Goal: Information Seeking & Learning: Learn about a topic

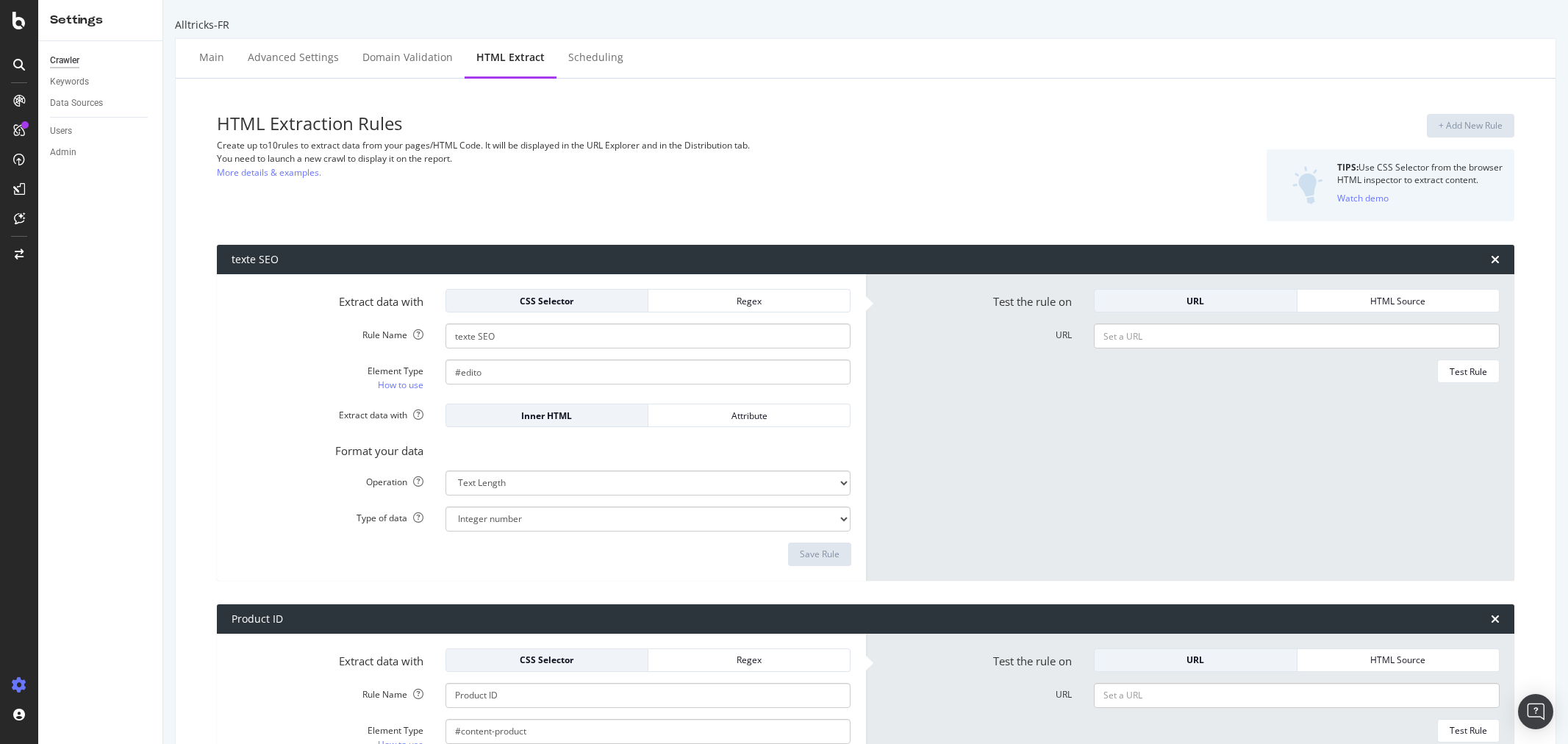
select select "html.length"
select select "i"
select select "exist"
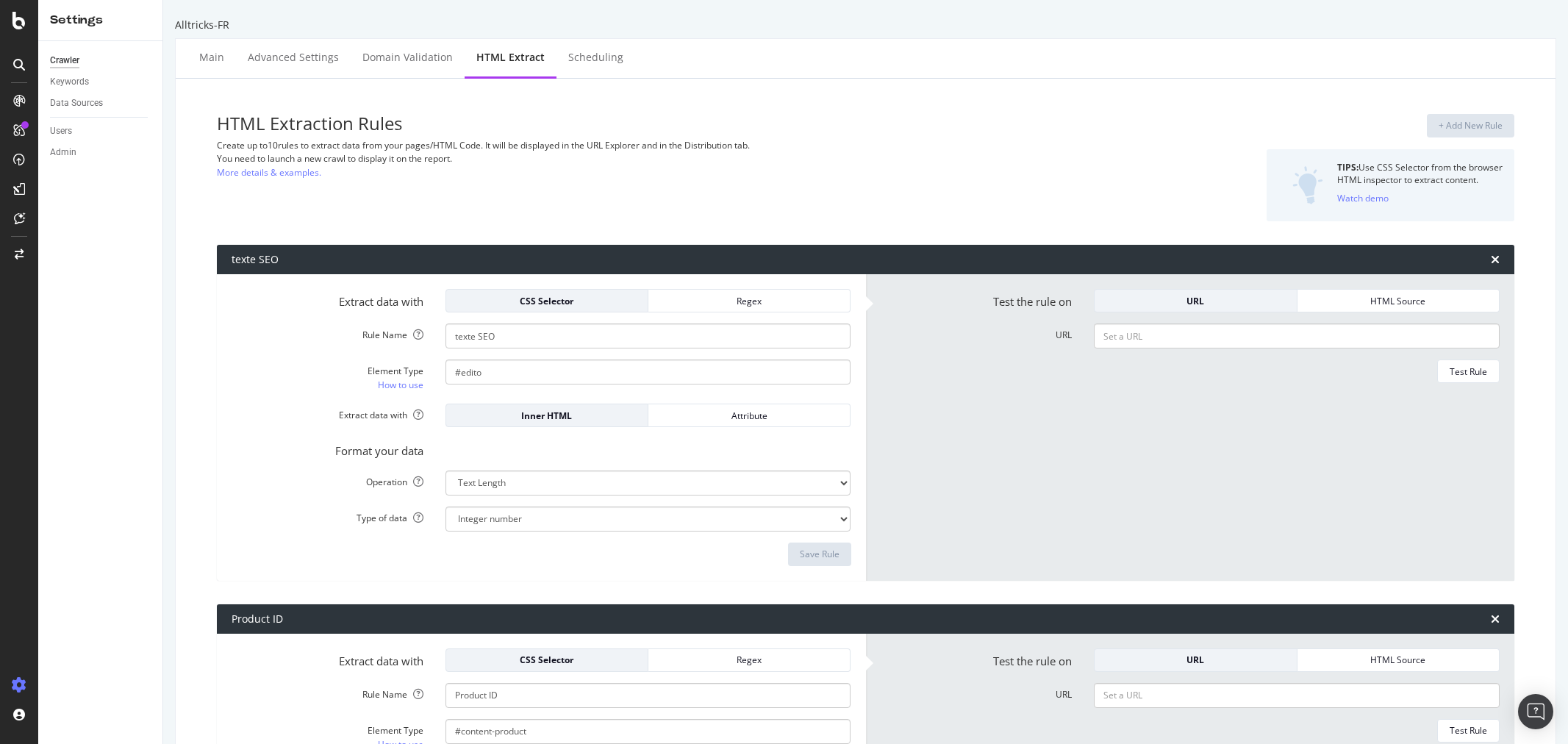
select select "exist"
click at [15, 12] on icon at bounding box center [19, 20] width 13 height 18
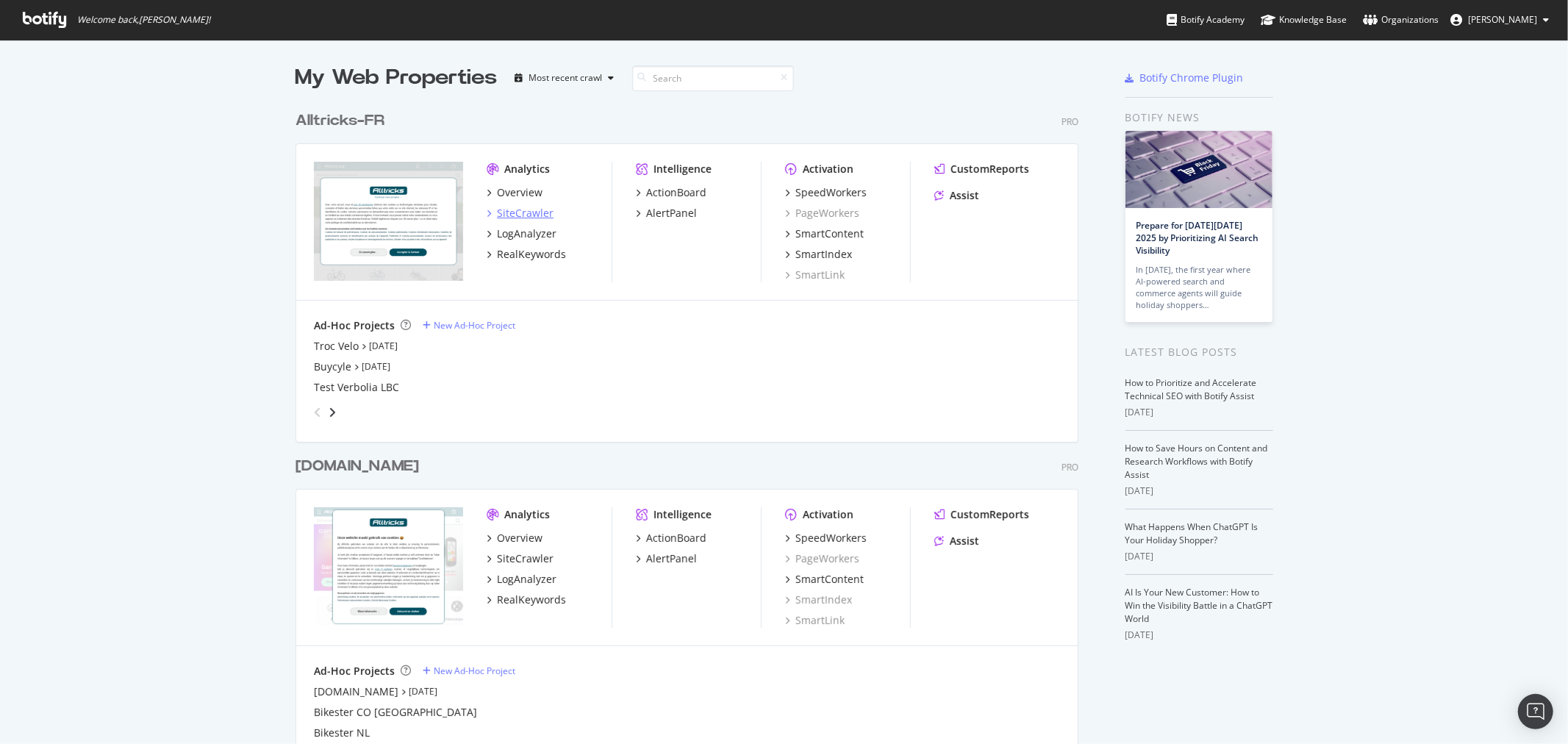
scroll to position [732, 1544]
click at [533, 209] on div "SiteCrawler" at bounding box center [525, 213] width 57 height 15
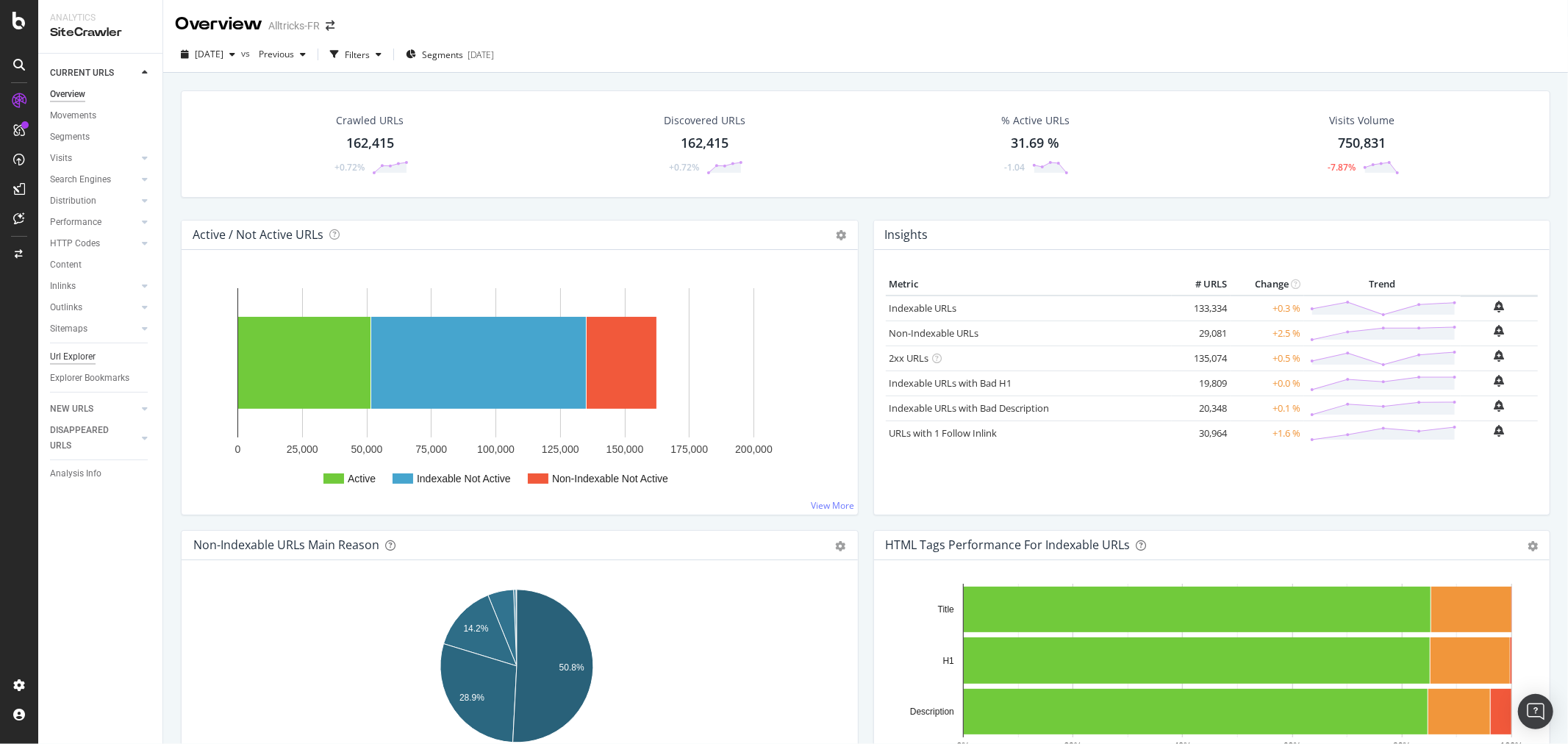
click at [74, 358] on div "Url Explorer" at bounding box center [72, 357] width 46 height 16
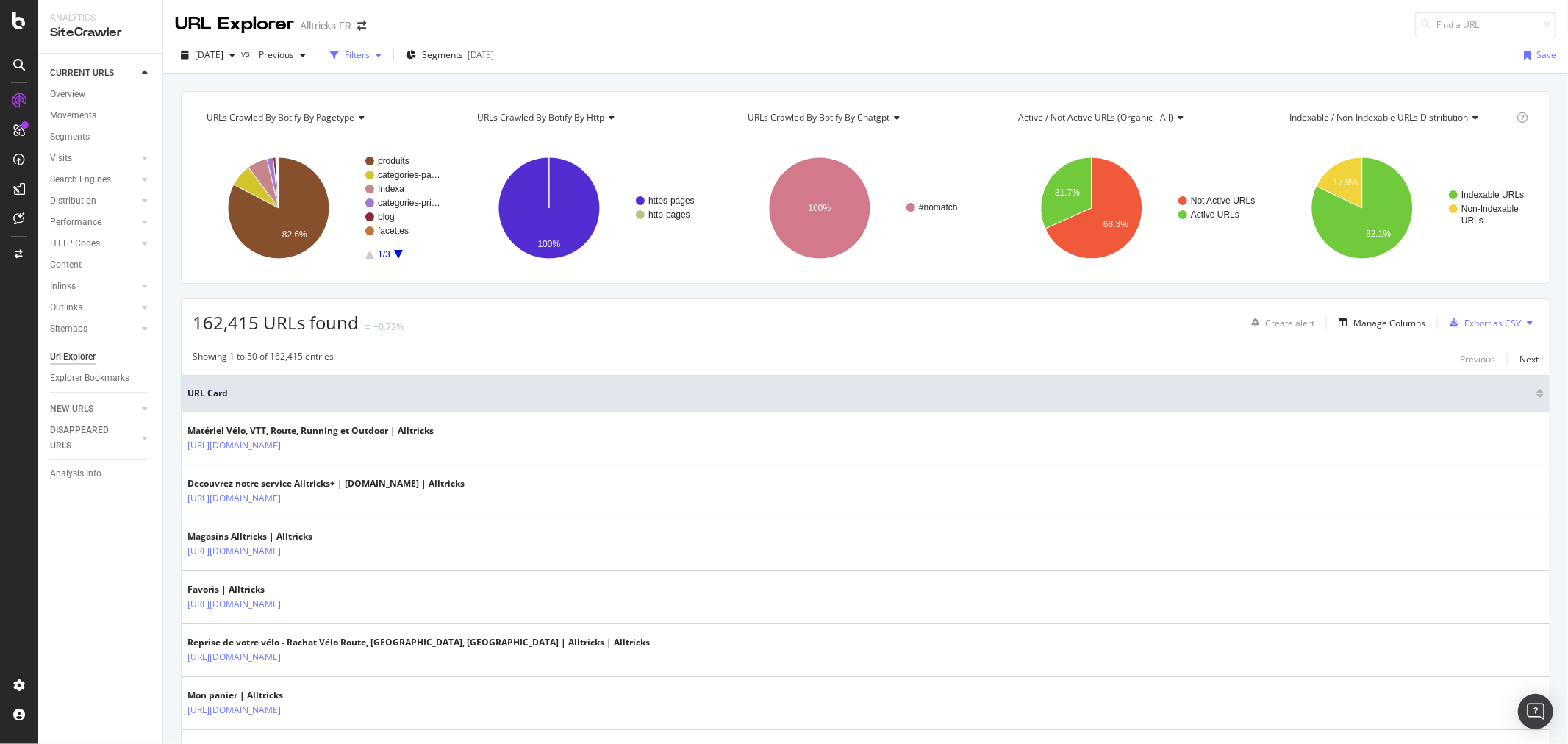
click at [370, 51] on div "Filters" at bounding box center [358, 54] width 25 height 12
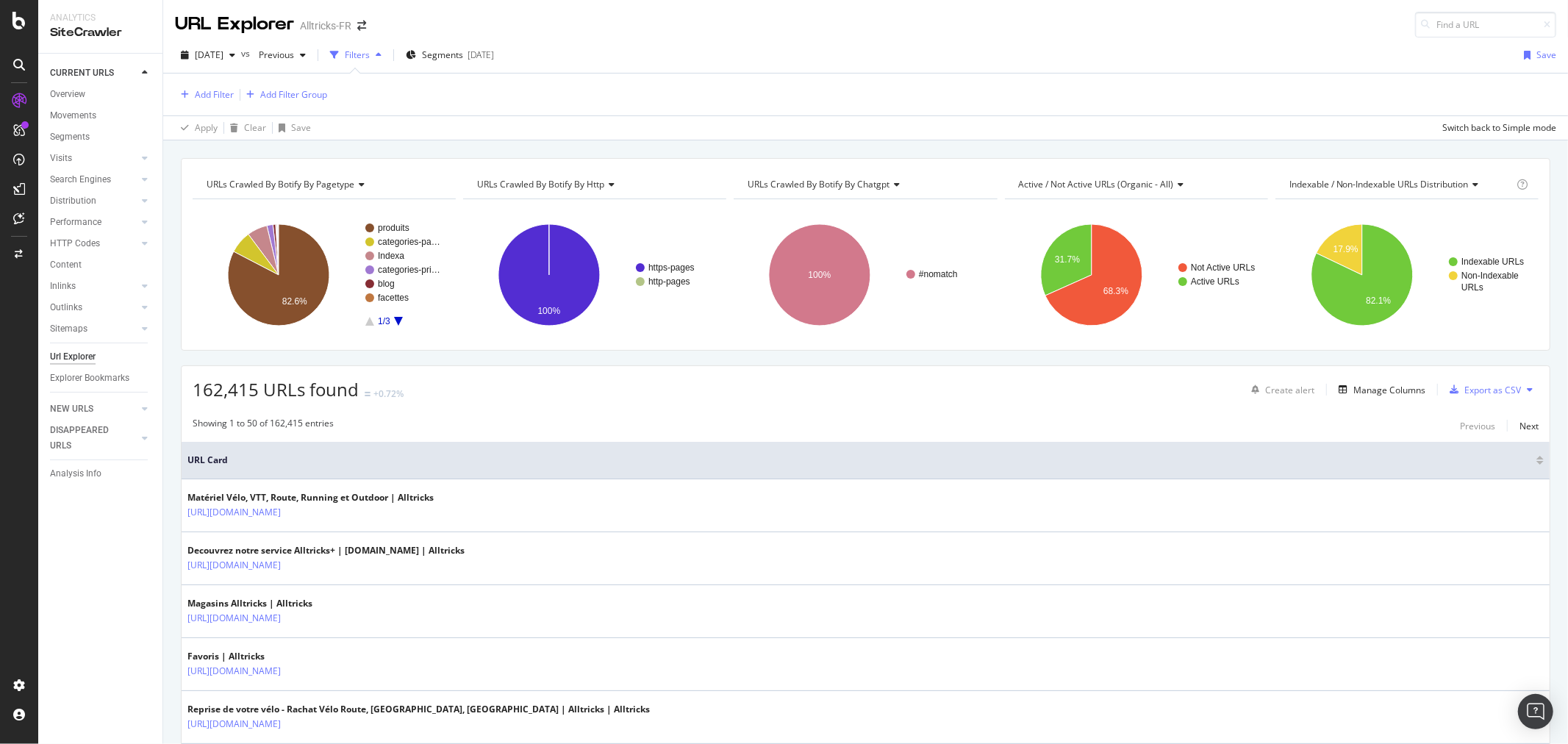
click at [387, 55] on div "button" at bounding box center [379, 54] width 18 height 9
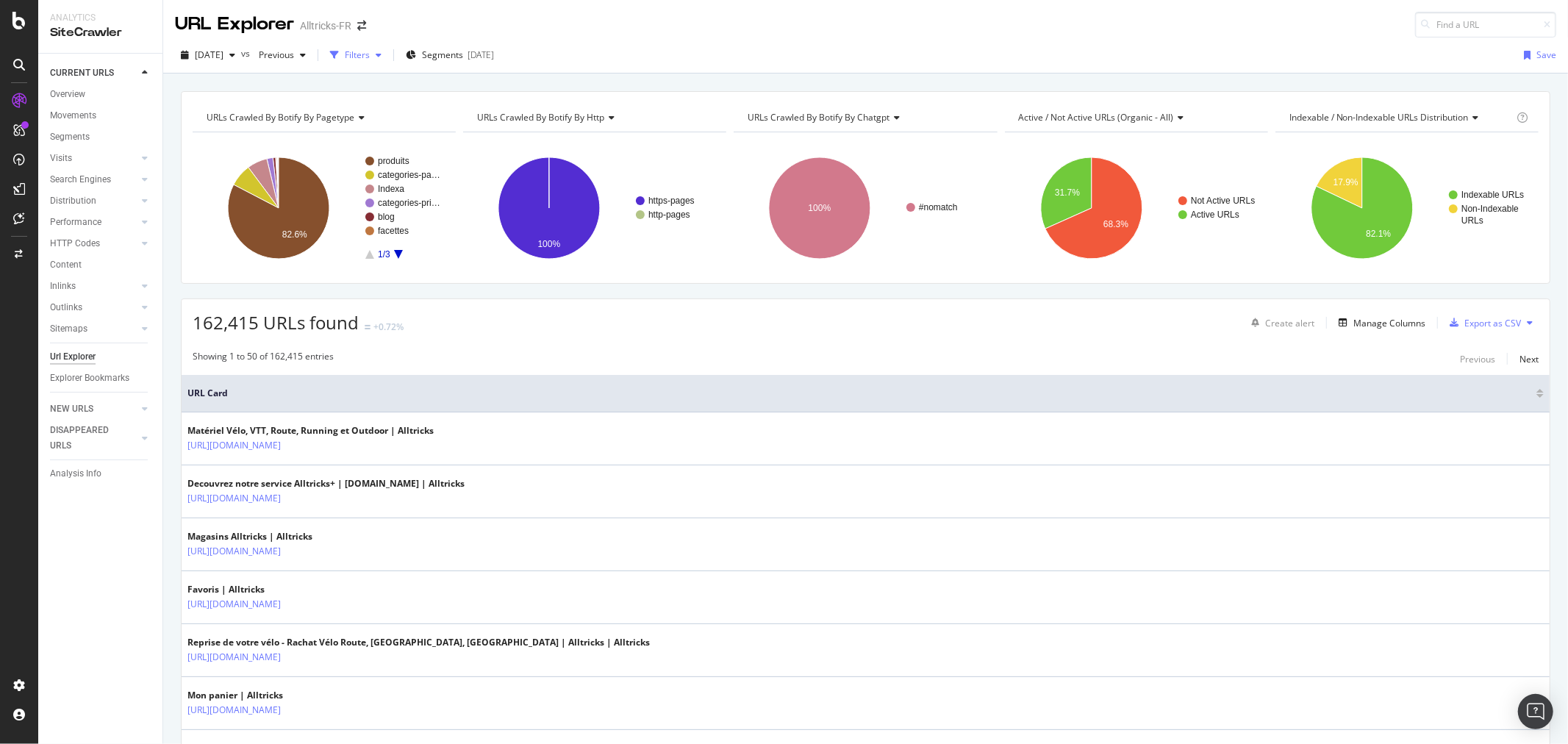
click at [387, 55] on div "button" at bounding box center [379, 54] width 18 height 9
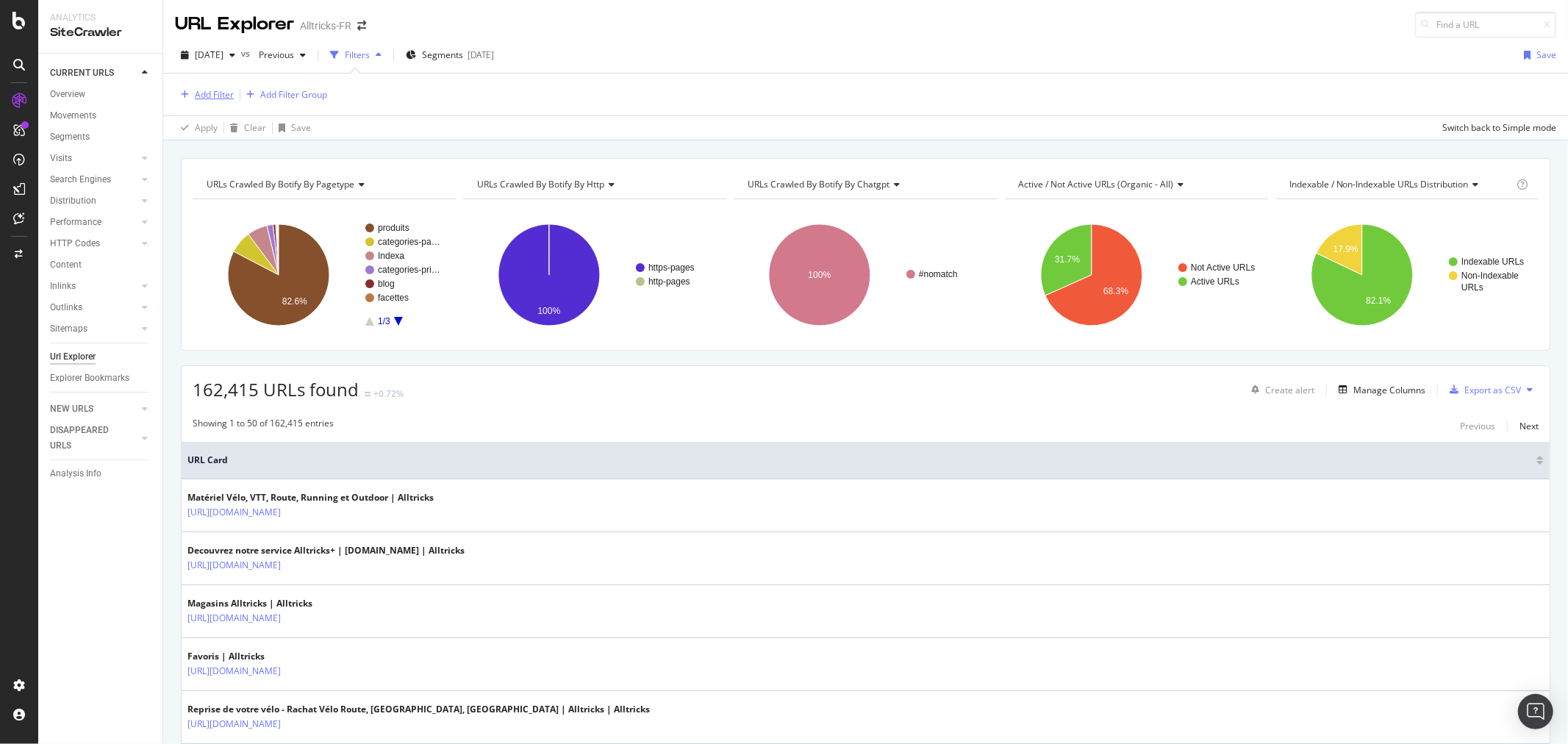
click at [201, 93] on div "Add Filter" at bounding box center [215, 94] width 39 height 12
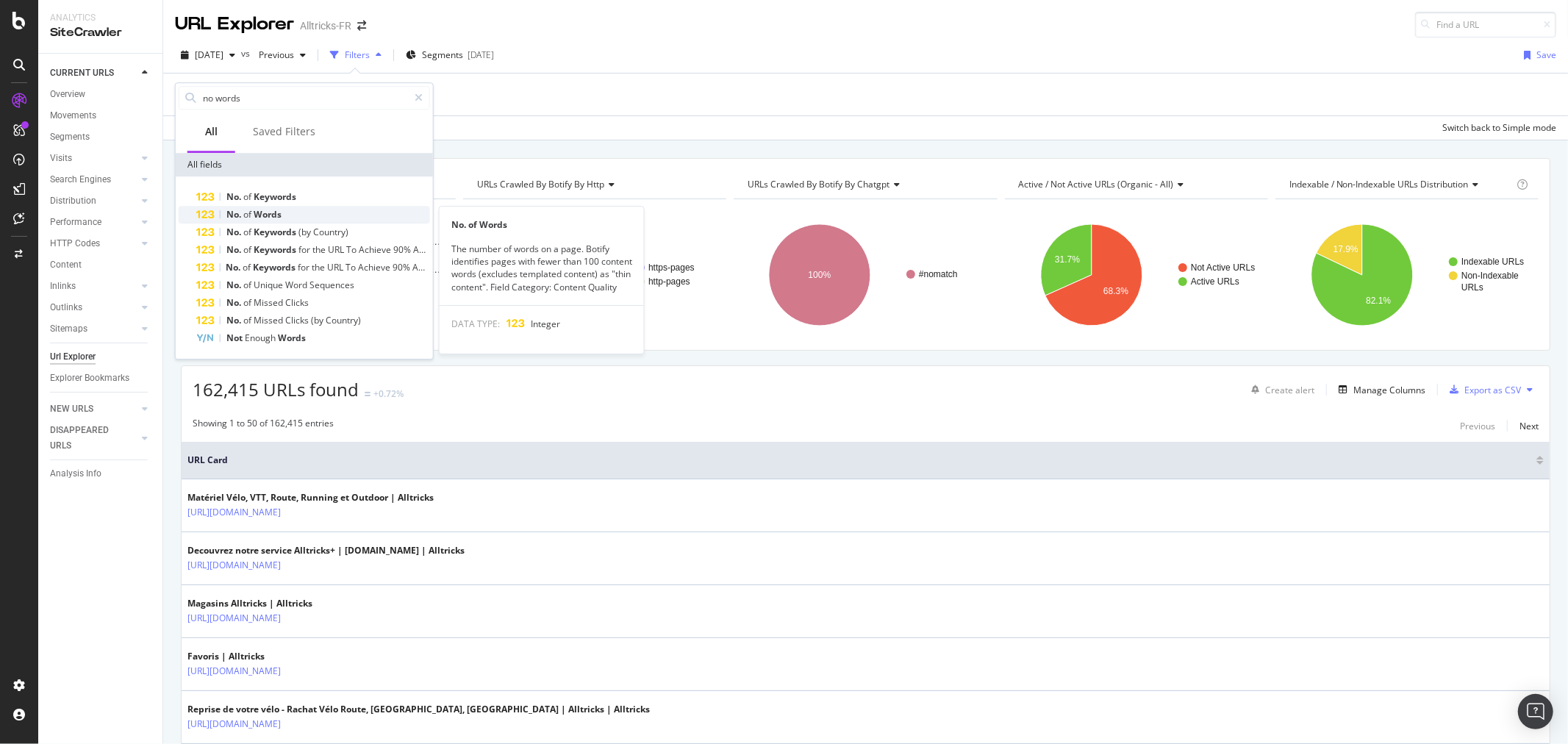
type input "no words"
click at [271, 211] on span "Words" at bounding box center [267, 215] width 28 height 12
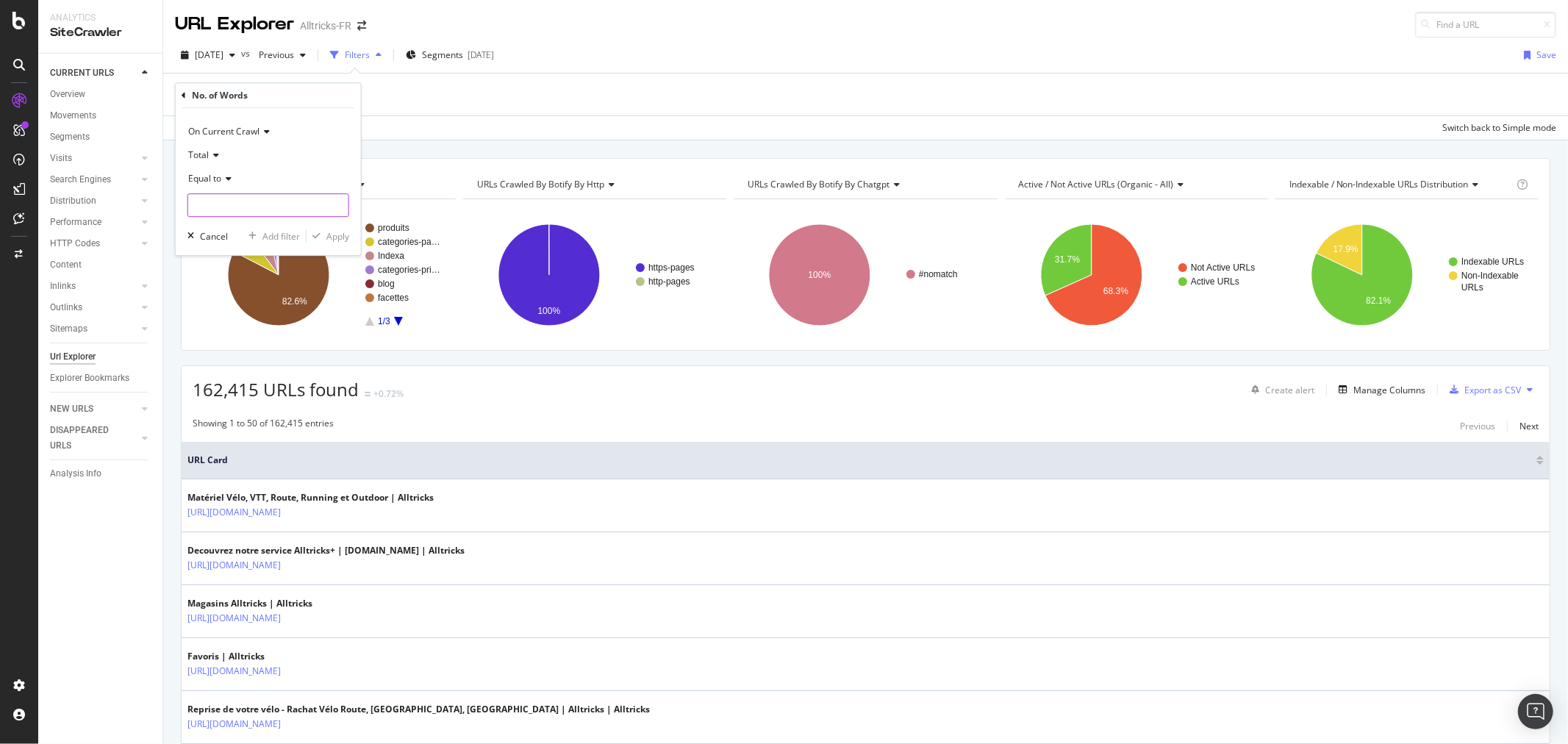
click at [292, 204] on input "number" at bounding box center [268, 205] width 162 height 23
click at [221, 183] on span "Equal to" at bounding box center [204, 178] width 33 height 12
click at [239, 247] on div "Less than" at bounding box center [270, 246] width 157 height 19
click at [243, 206] on input "number" at bounding box center [268, 205] width 162 height 23
type input "200"
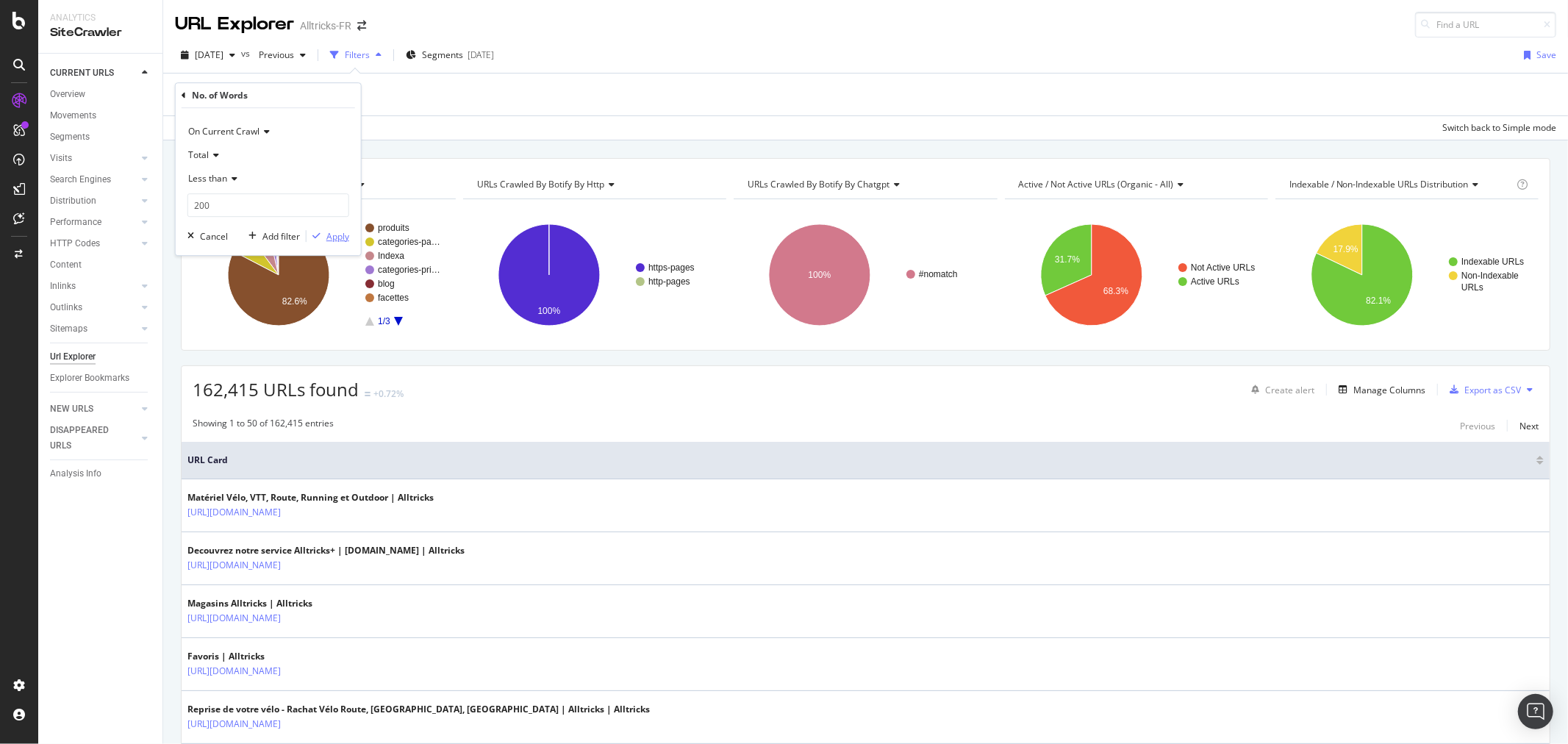
click at [324, 234] on div "button" at bounding box center [316, 236] width 20 height 9
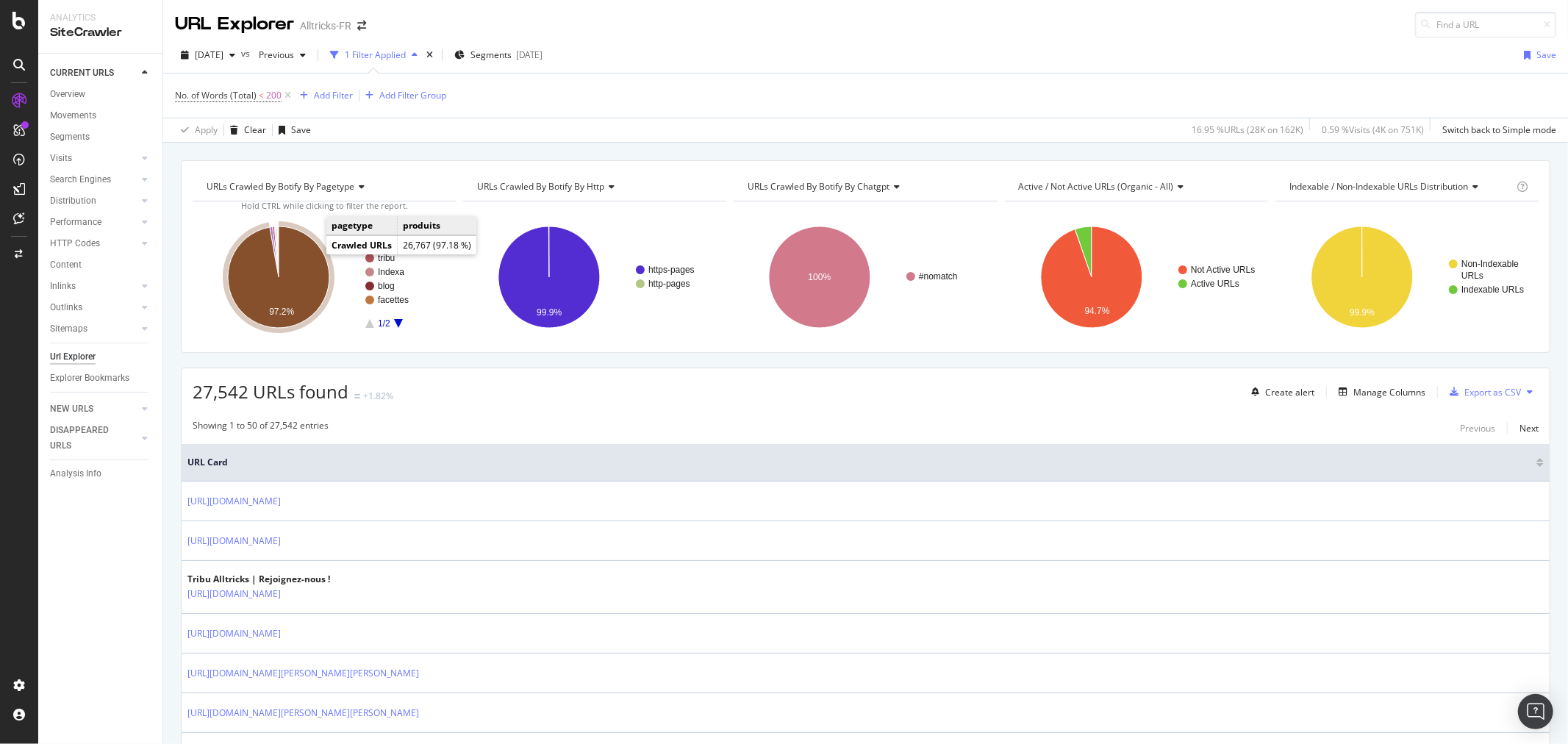
click at [306, 259] on icon "A chart." at bounding box center [278, 277] width 102 height 102
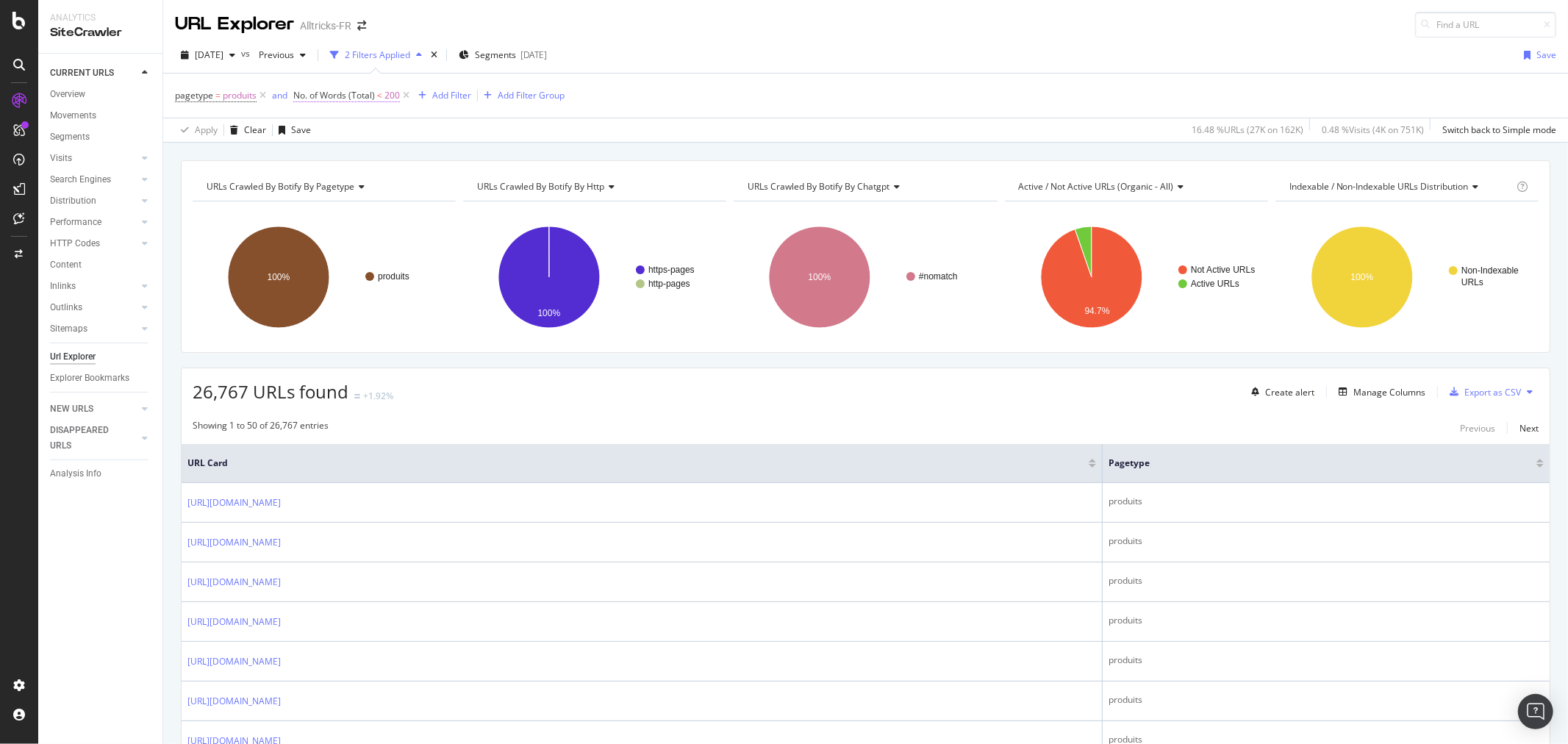
click at [350, 97] on span "No. of Words (Total)" at bounding box center [334, 95] width 82 height 12
drag, startPoint x: 333, startPoint y: 204, endPoint x: 287, endPoint y: 204, distance: 46.0
click at [287, 204] on body "Analytics SiteCrawler CURRENT URLS Overview Movements Segments Visits Analysis …" at bounding box center [784, 372] width 1568 height 744
type input "2"
type input "150"
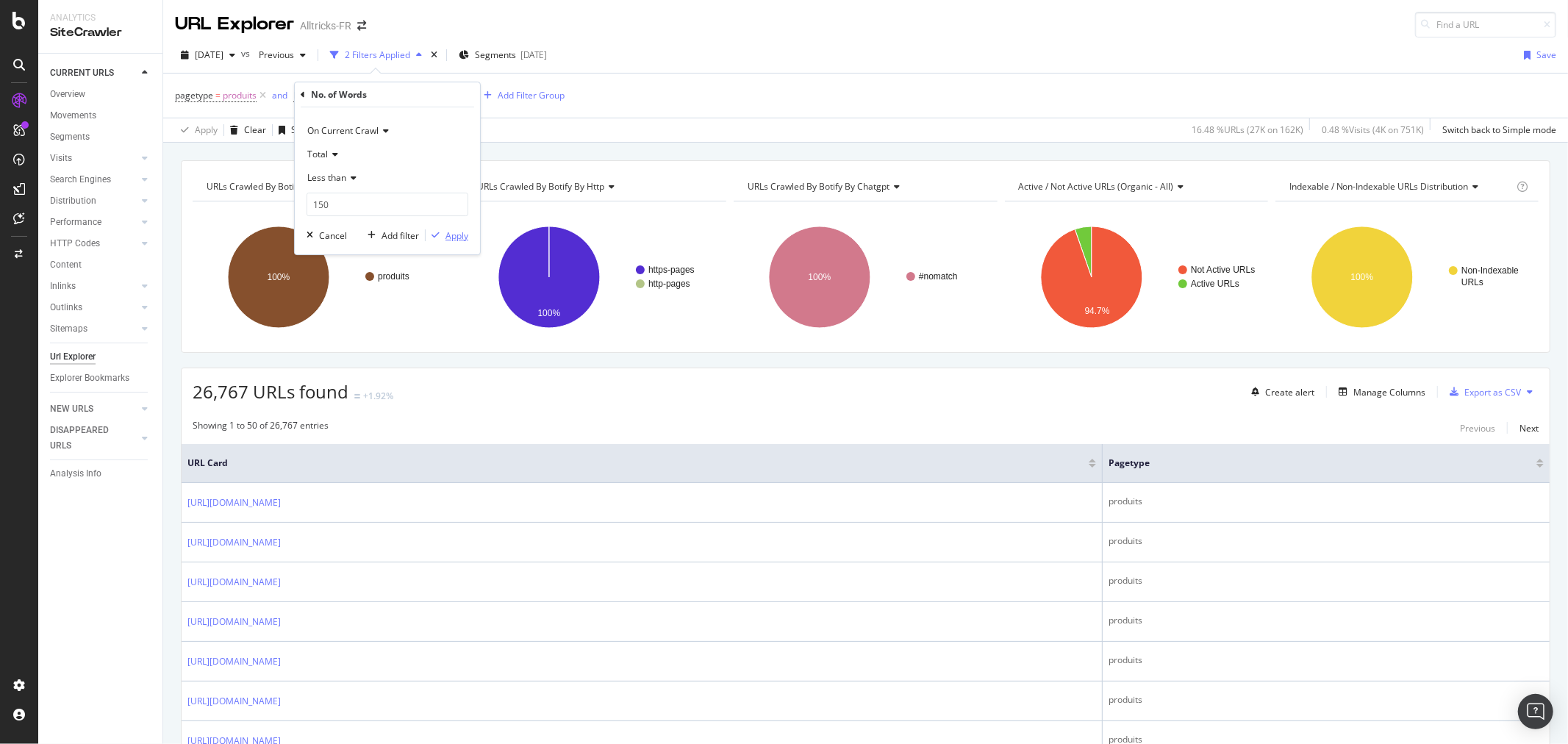
click at [450, 237] on div "Apply" at bounding box center [456, 236] width 23 height 12
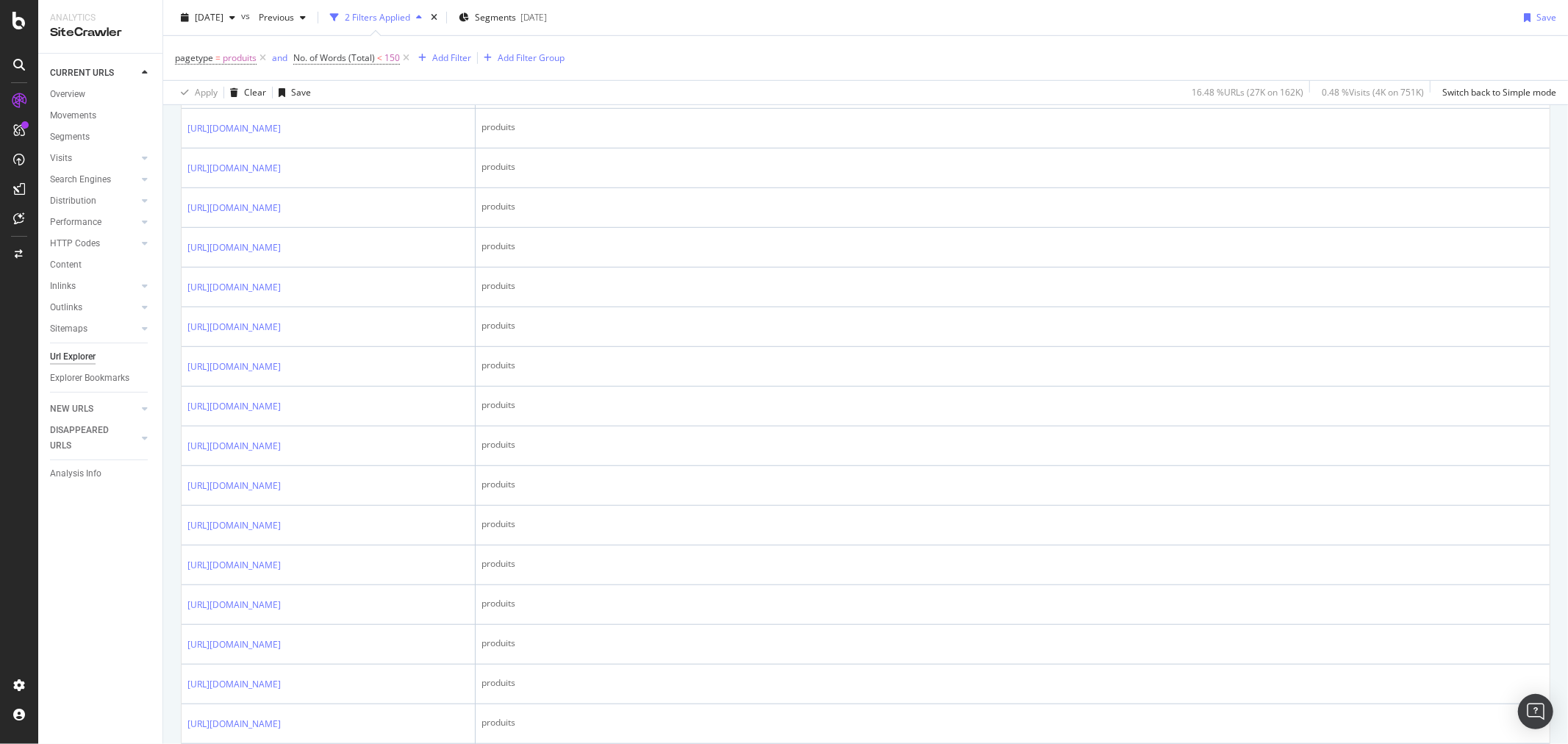
scroll to position [731, 0]
click at [295, 54] on icon at bounding box center [291, 50] width 9 height 9
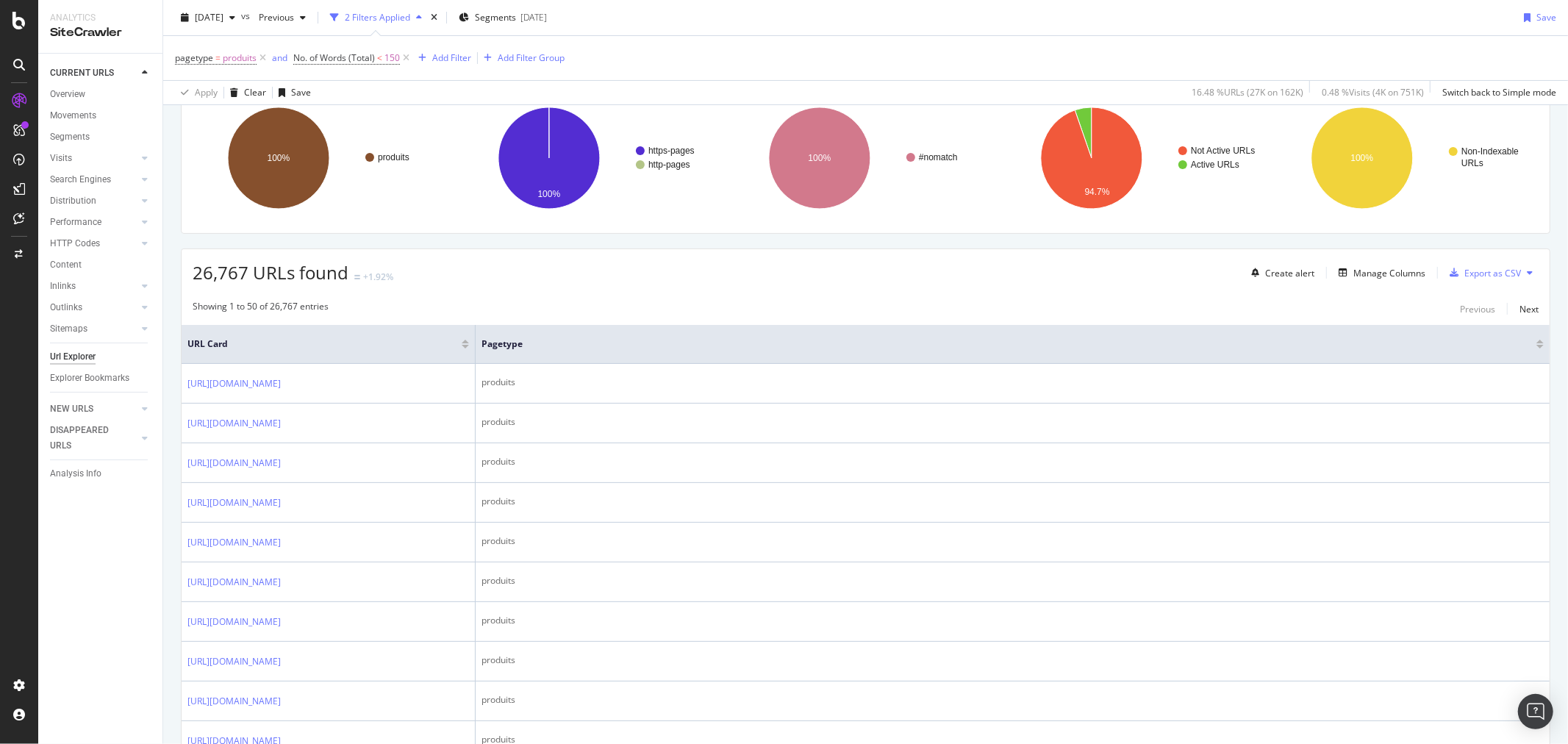
scroll to position [0, 0]
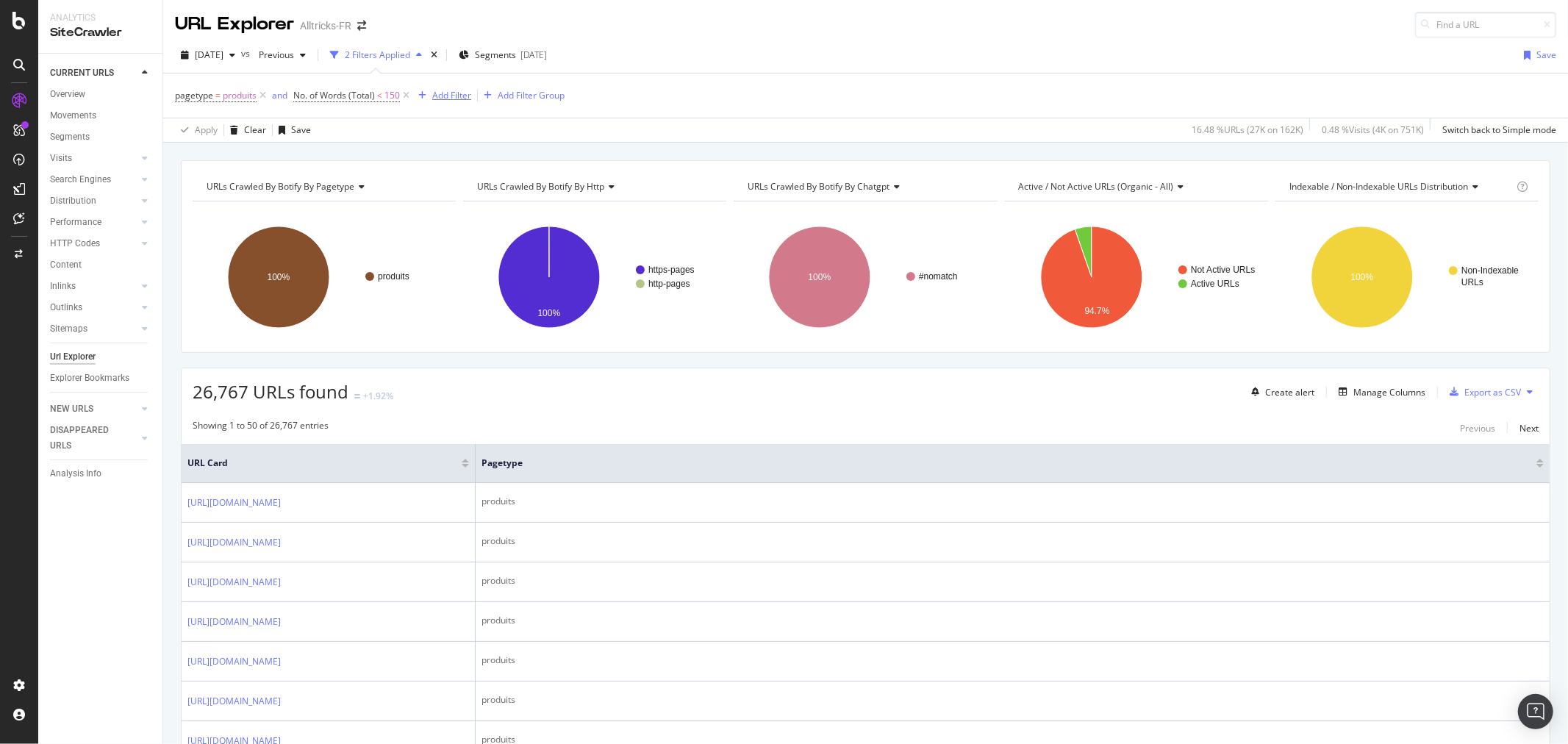
click at [459, 96] on div "Add Filter" at bounding box center [452, 95] width 39 height 12
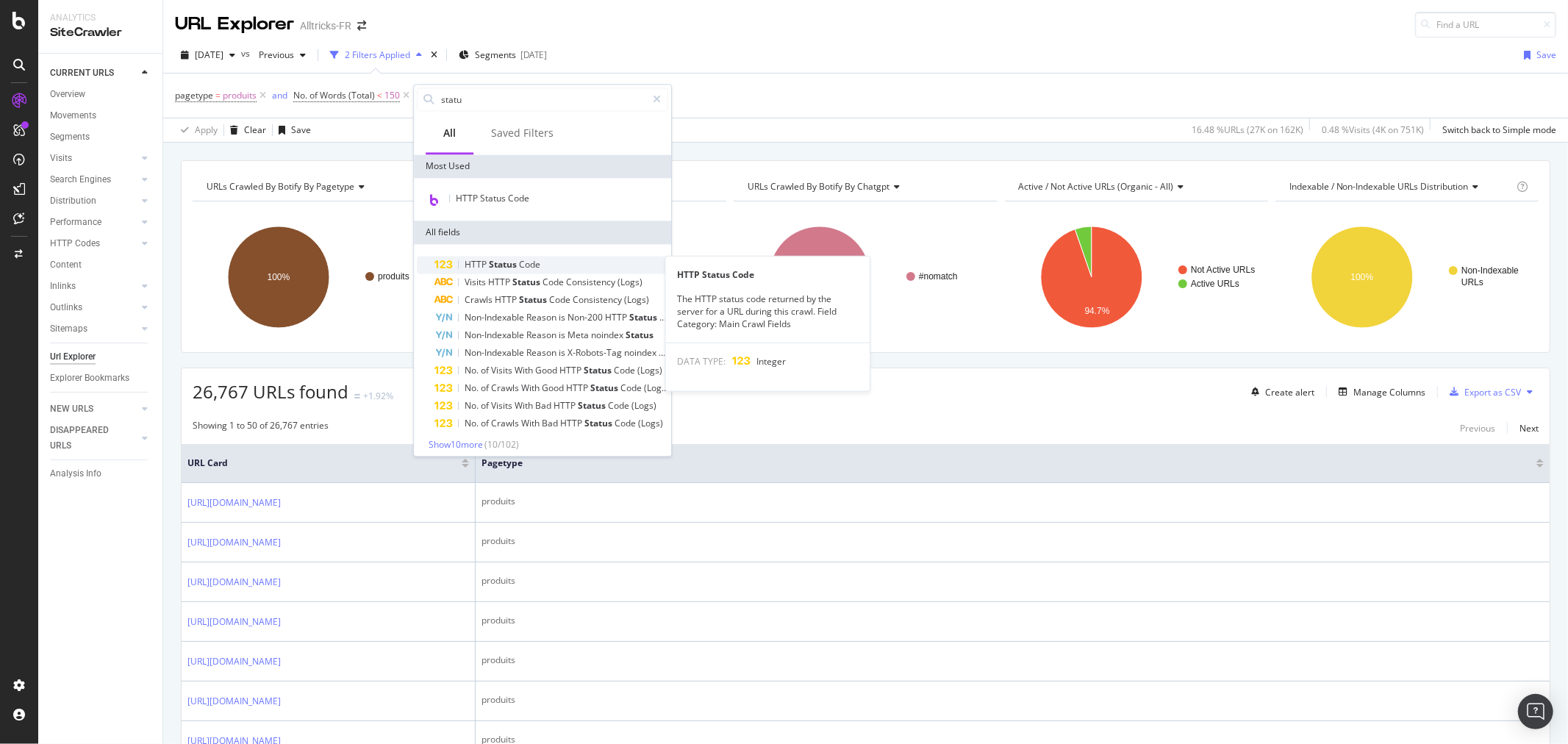
type input "statu"
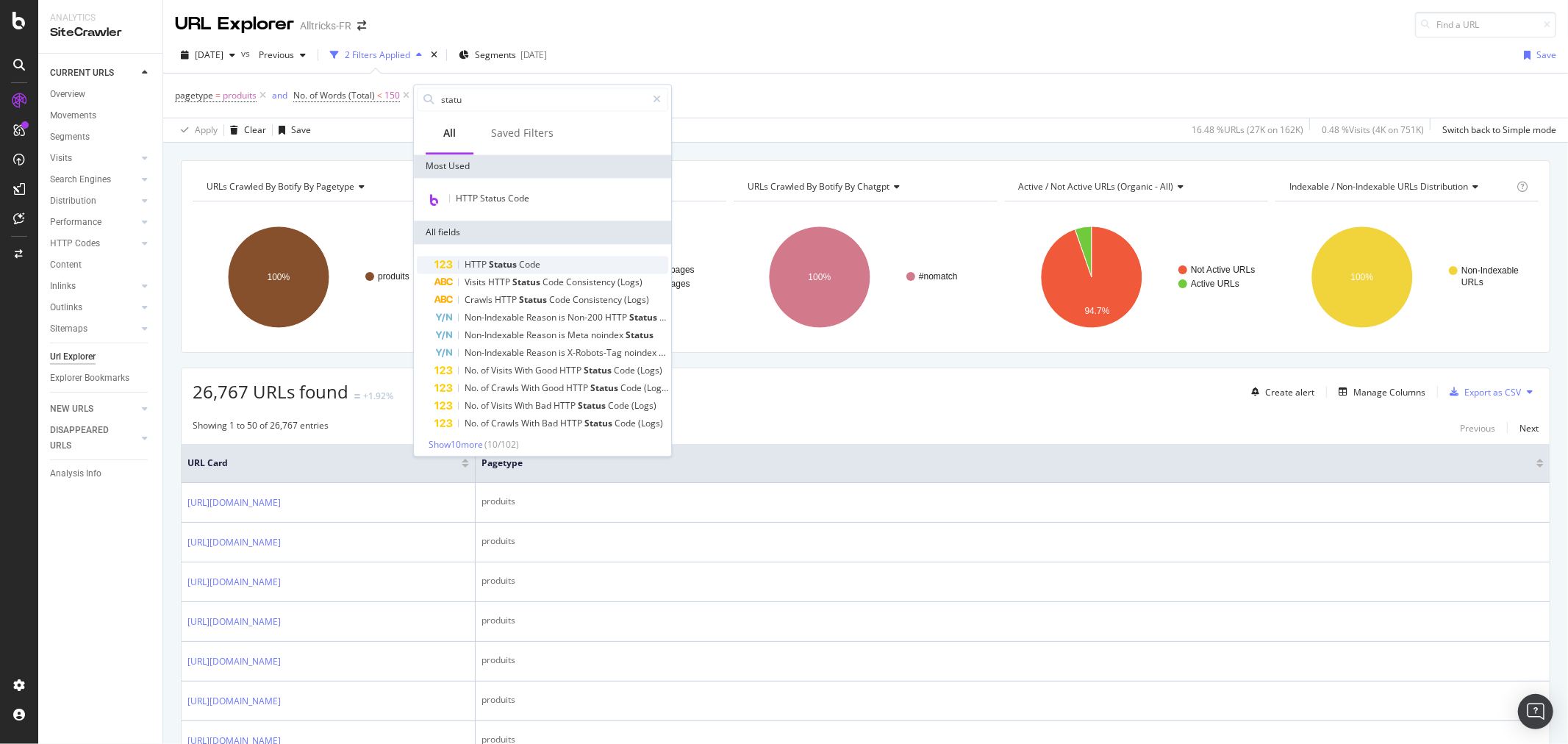
click at [533, 265] on span "Code" at bounding box center [529, 264] width 21 height 12
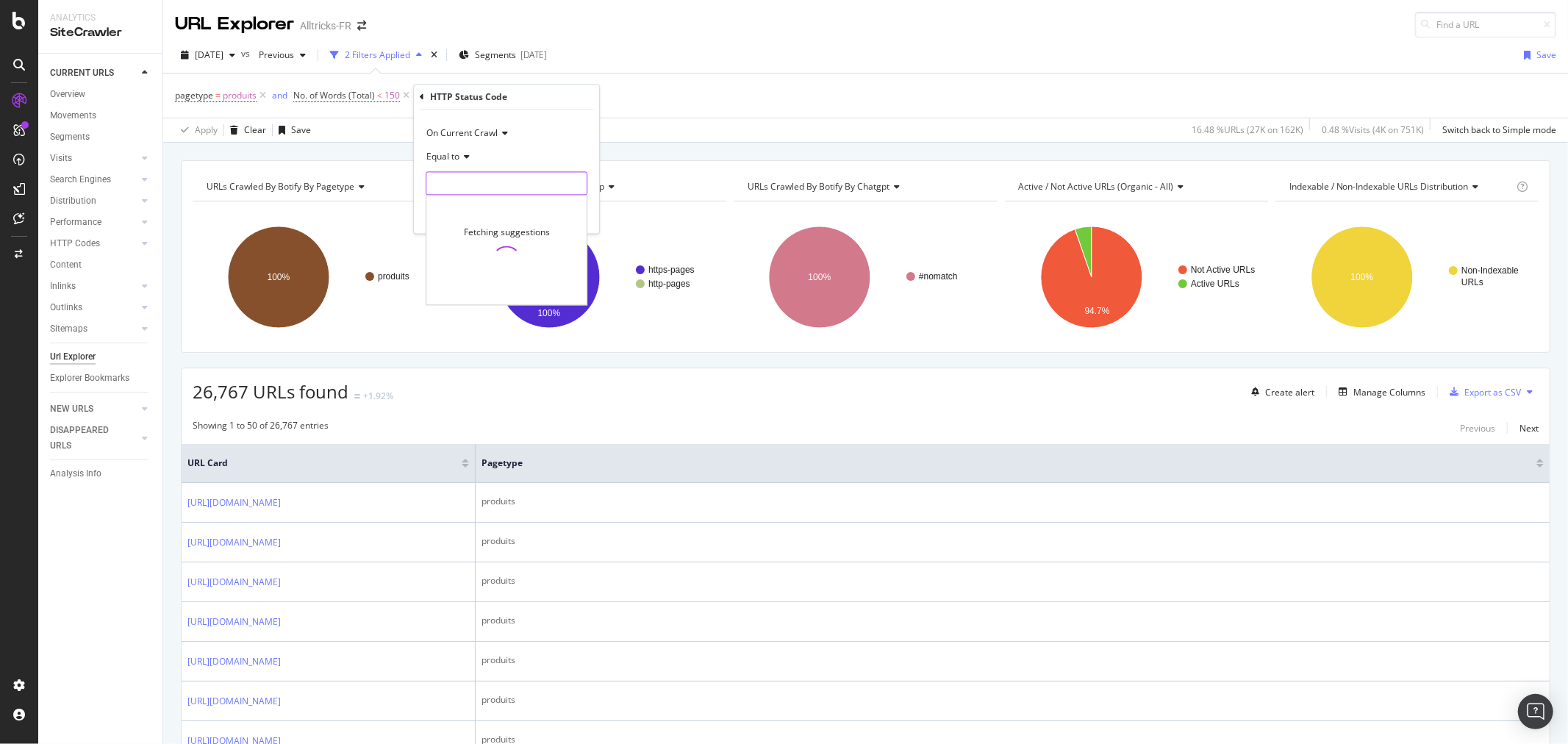
click at [519, 173] on input "number" at bounding box center [507, 183] width 162 height 23
click at [498, 196] on div "200 135,074 URLS" at bounding box center [508, 204] width 163 height 16
type input "200"
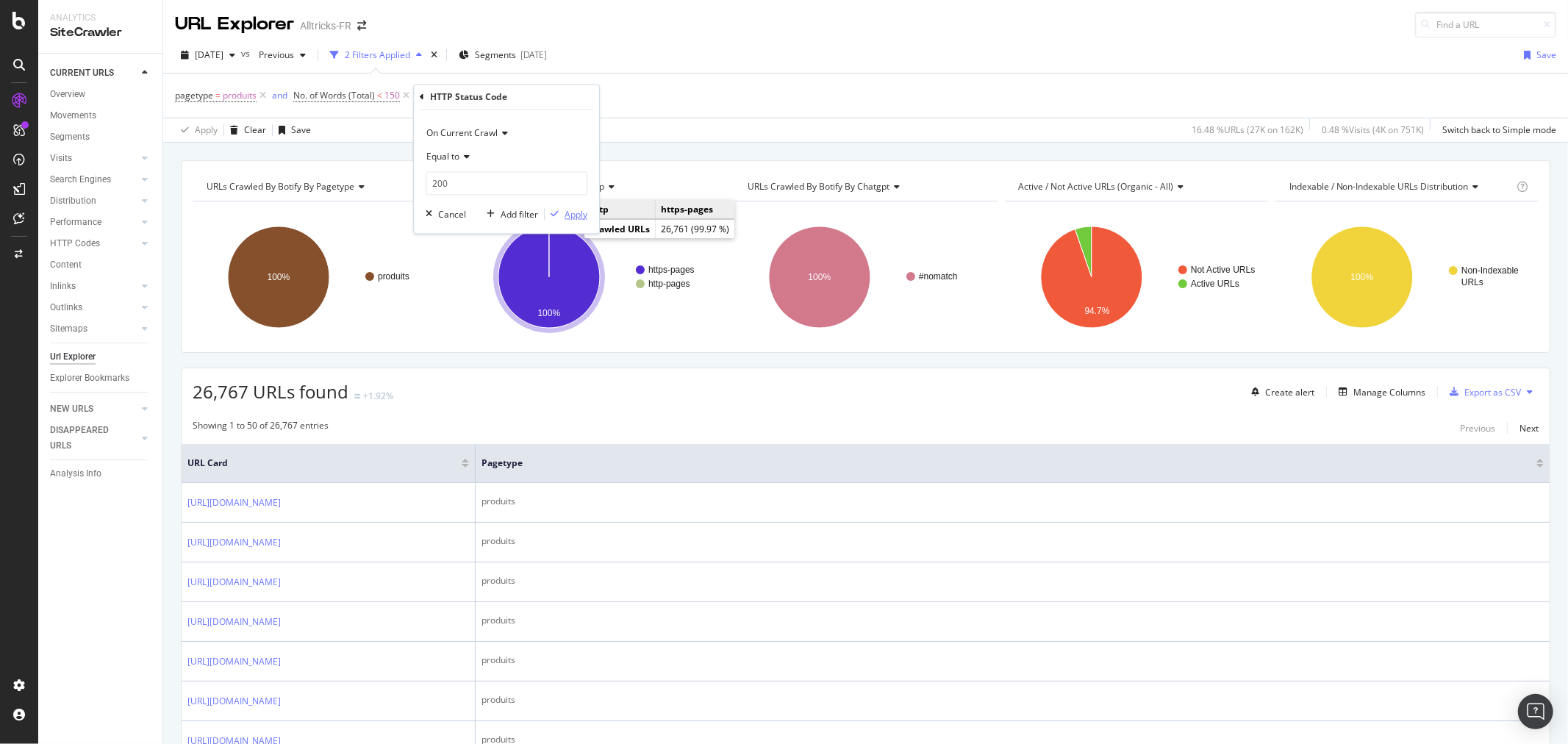
click at [563, 210] on div "button" at bounding box center [555, 214] width 20 height 9
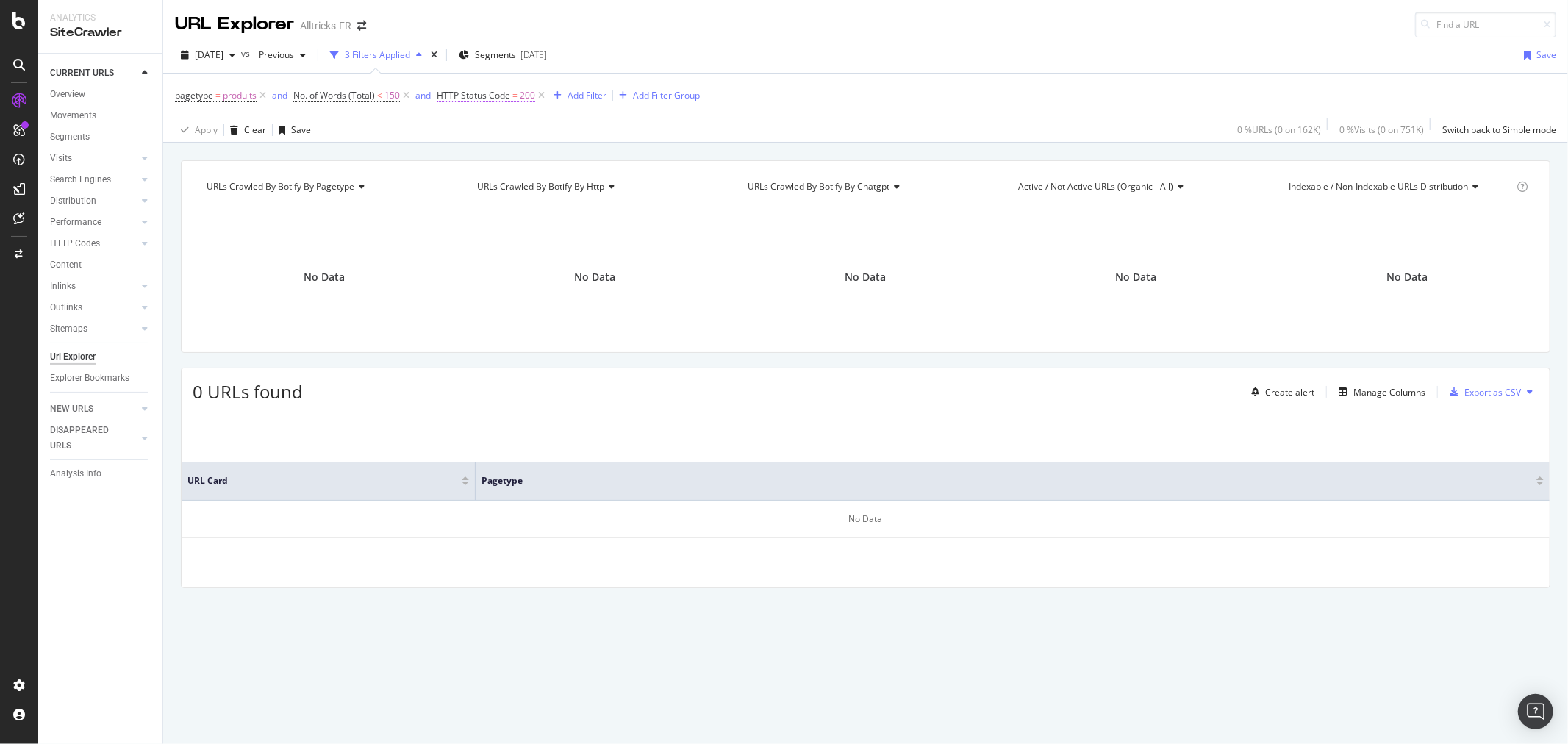
click at [494, 97] on span "HTTP Status Code" at bounding box center [473, 95] width 74 height 12
click at [487, 152] on icon at bounding box center [489, 154] width 10 height 9
click at [491, 179] on span "Equal to" at bounding box center [476, 185] width 36 height 12
click at [481, 175] on input "200" at bounding box center [532, 181] width 162 height 23
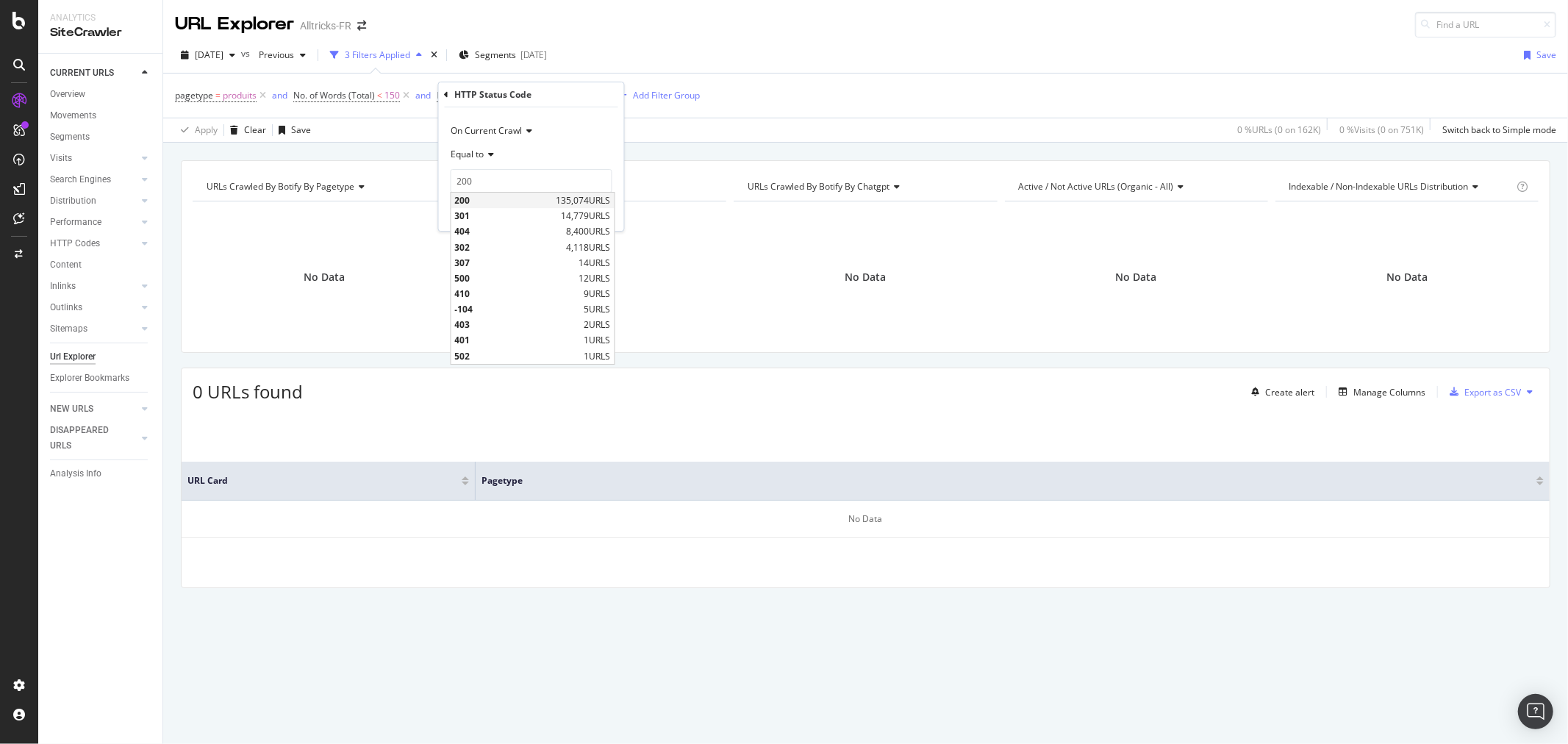
click at [498, 206] on span "200" at bounding box center [504, 201] width 98 height 12
drag, startPoint x: 591, startPoint y: 209, endPoint x: 394, endPoint y: 102, distance: 224.2
click at [591, 208] on div "Apply" at bounding box center [600, 212] width 23 height 12
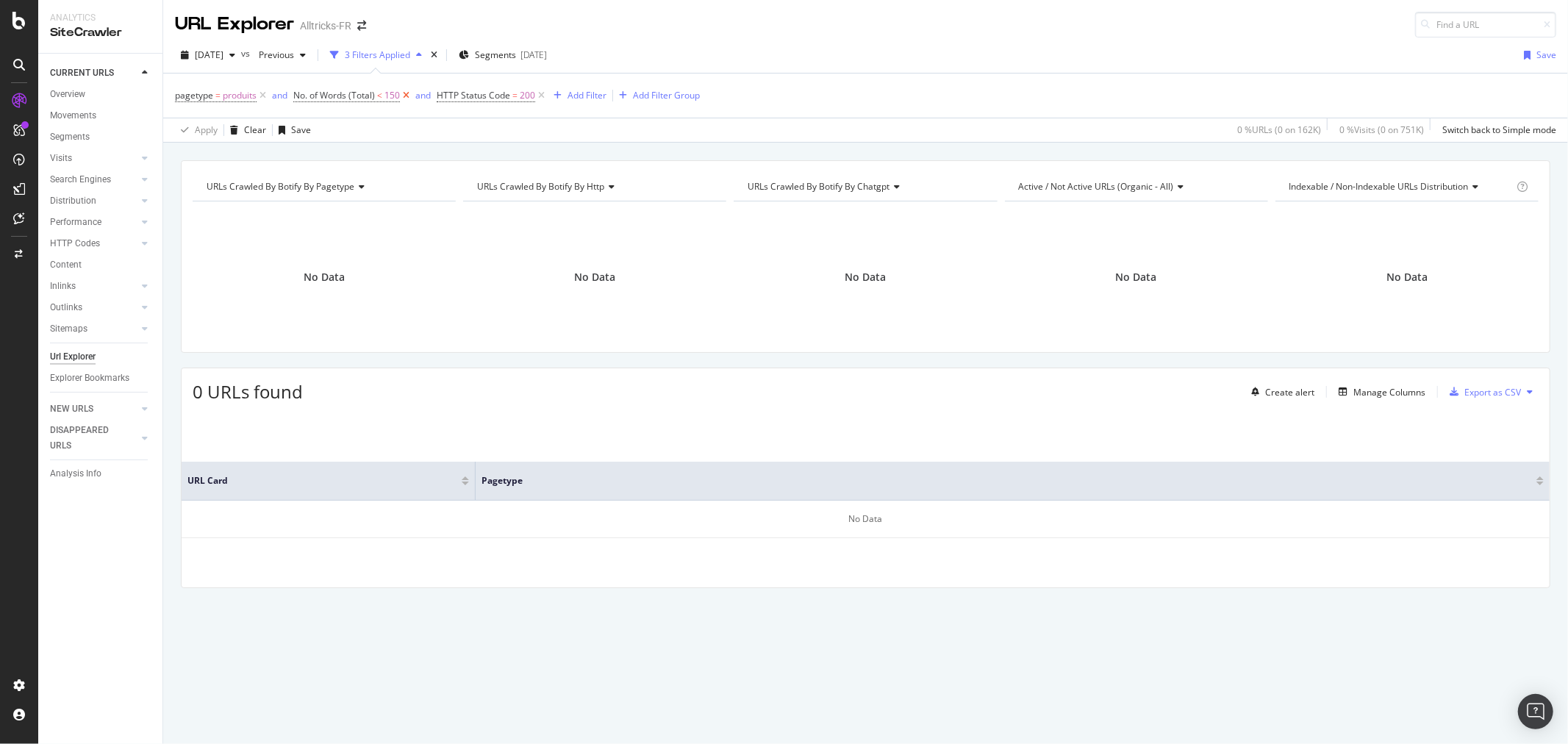
click at [406, 93] on icon at bounding box center [406, 95] width 12 height 15
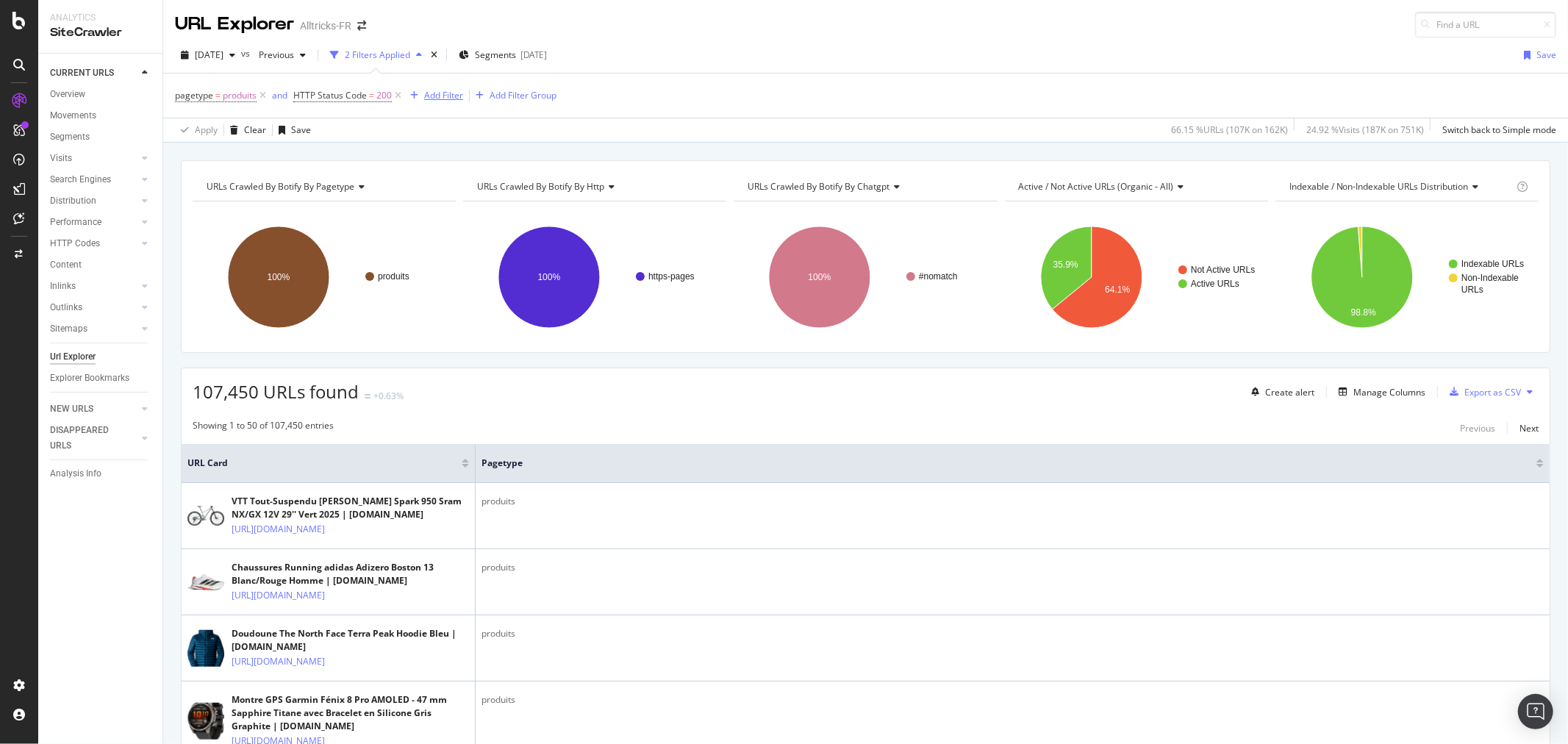
click at [442, 93] on div "Add Filter" at bounding box center [444, 95] width 39 height 12
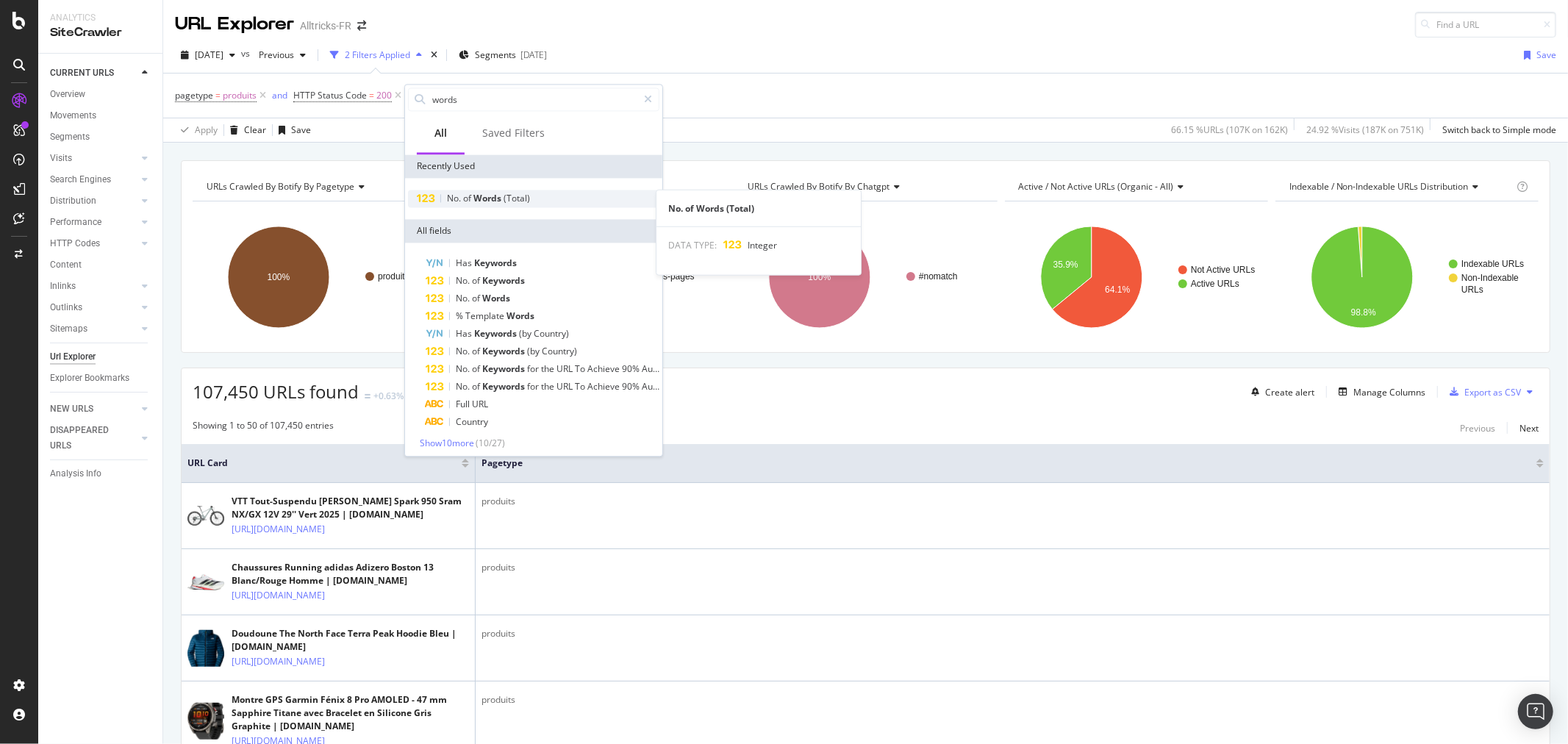
type input "words"
click at [519, 196] on span "(Total)" at bounding box center [517, 198] width 26 height 12
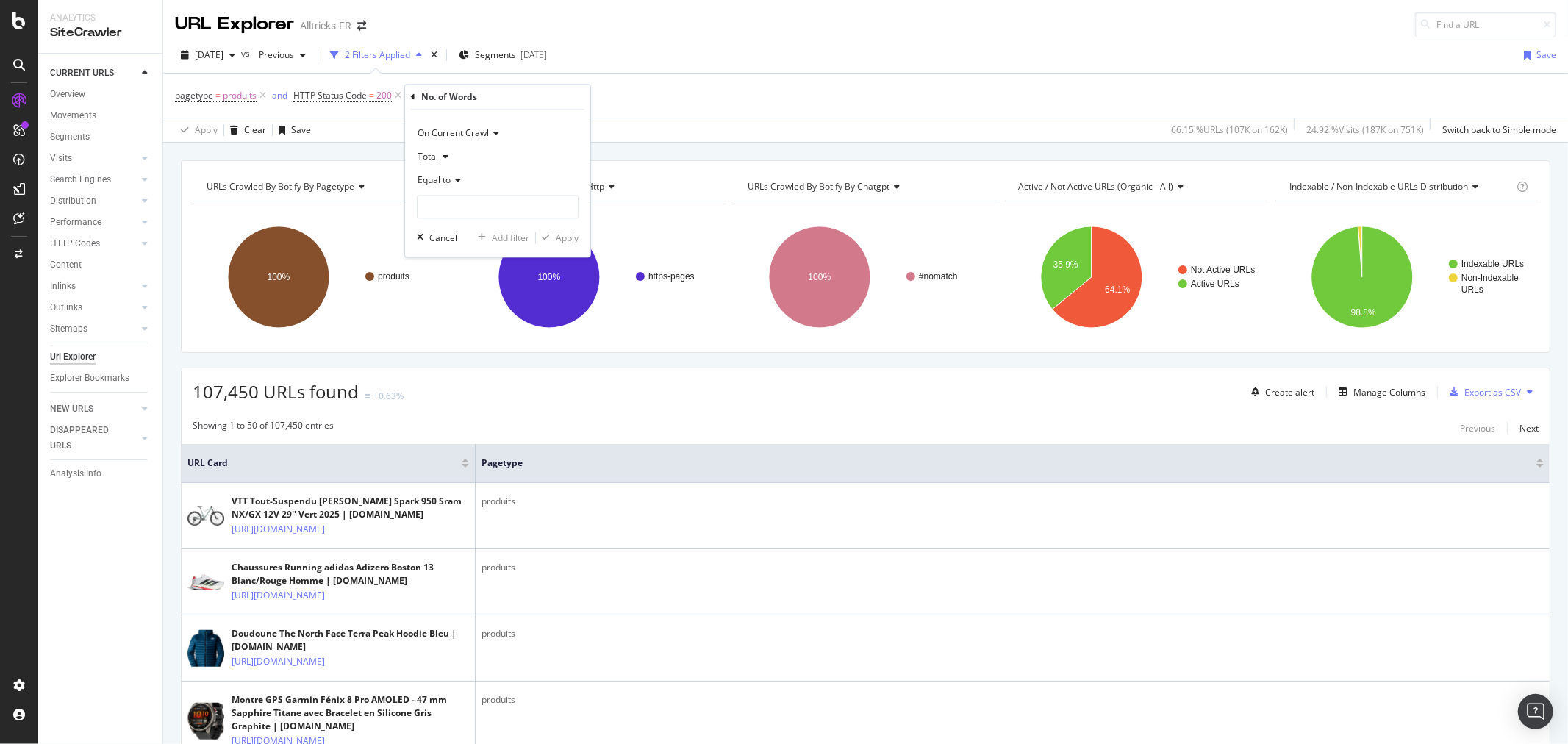
click at [413, 96] on icon at bounding box center [414, 96] width 5 height 9
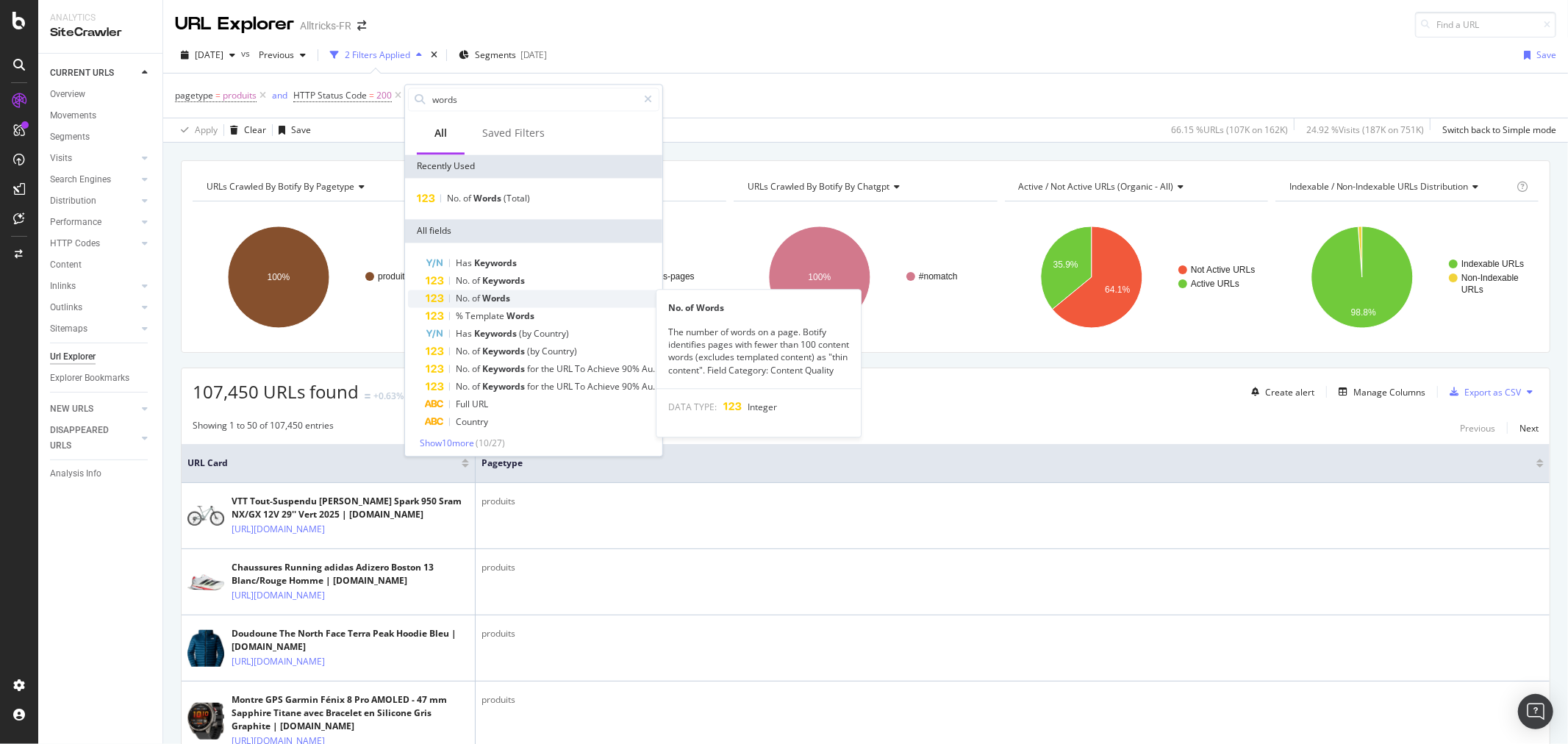
scroll to position [4, 0]
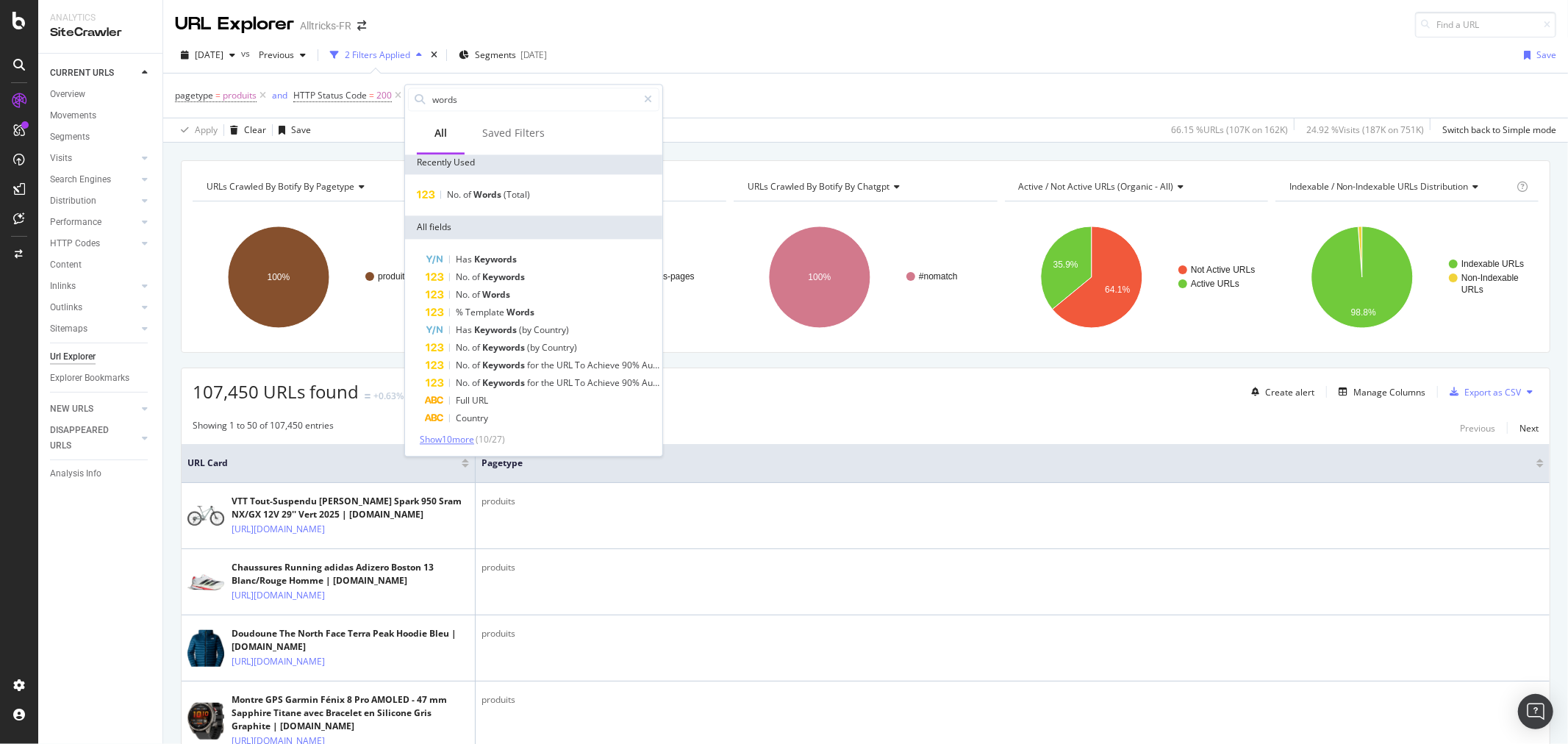
click at [456, 436] on span "Show 10 more" at bounding box center [447, 439] width 54 height 12
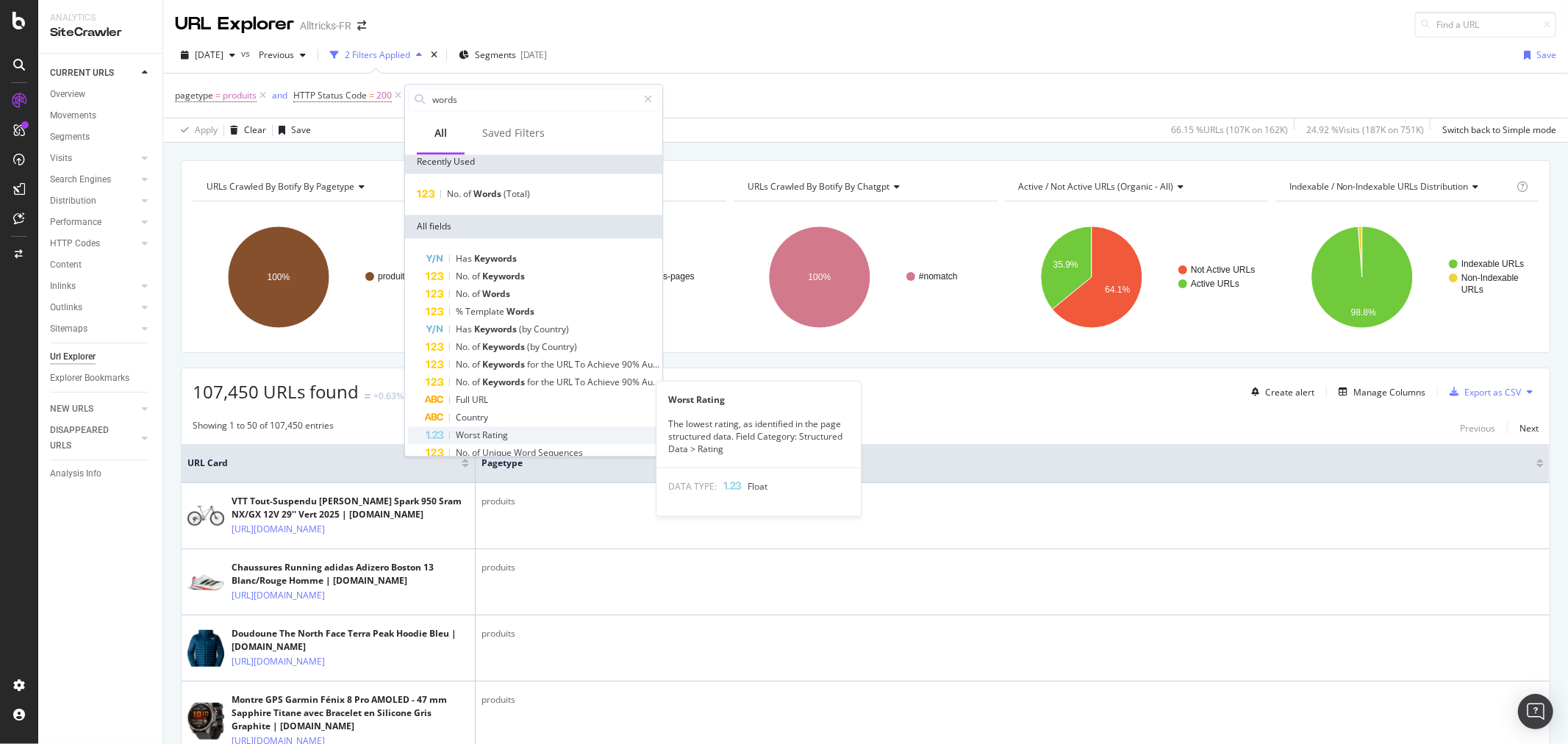
scroll to position [0, 0]
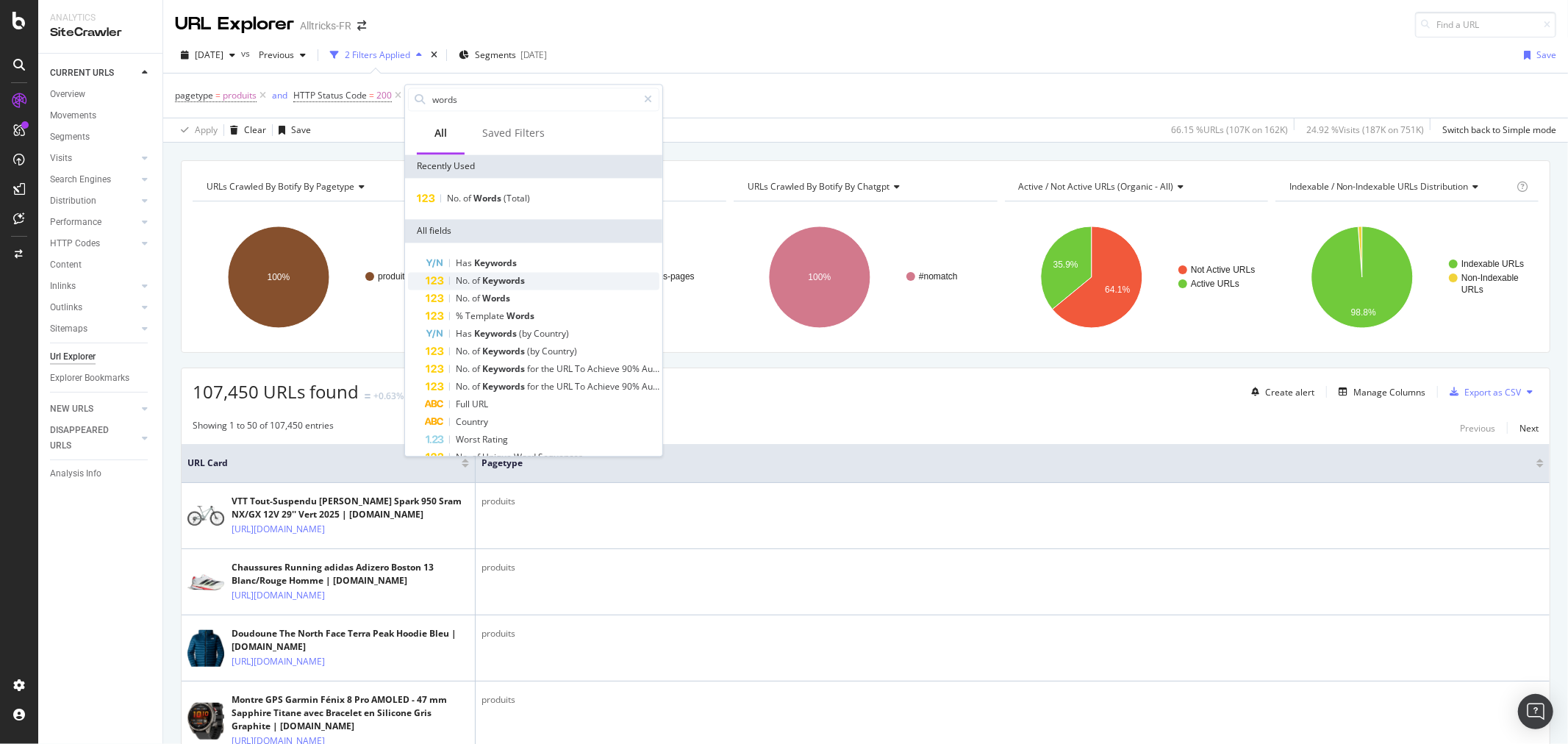
click at [526, 283] on div "No. of Keywords" at bounding box center [543, 281] width 234 height 18
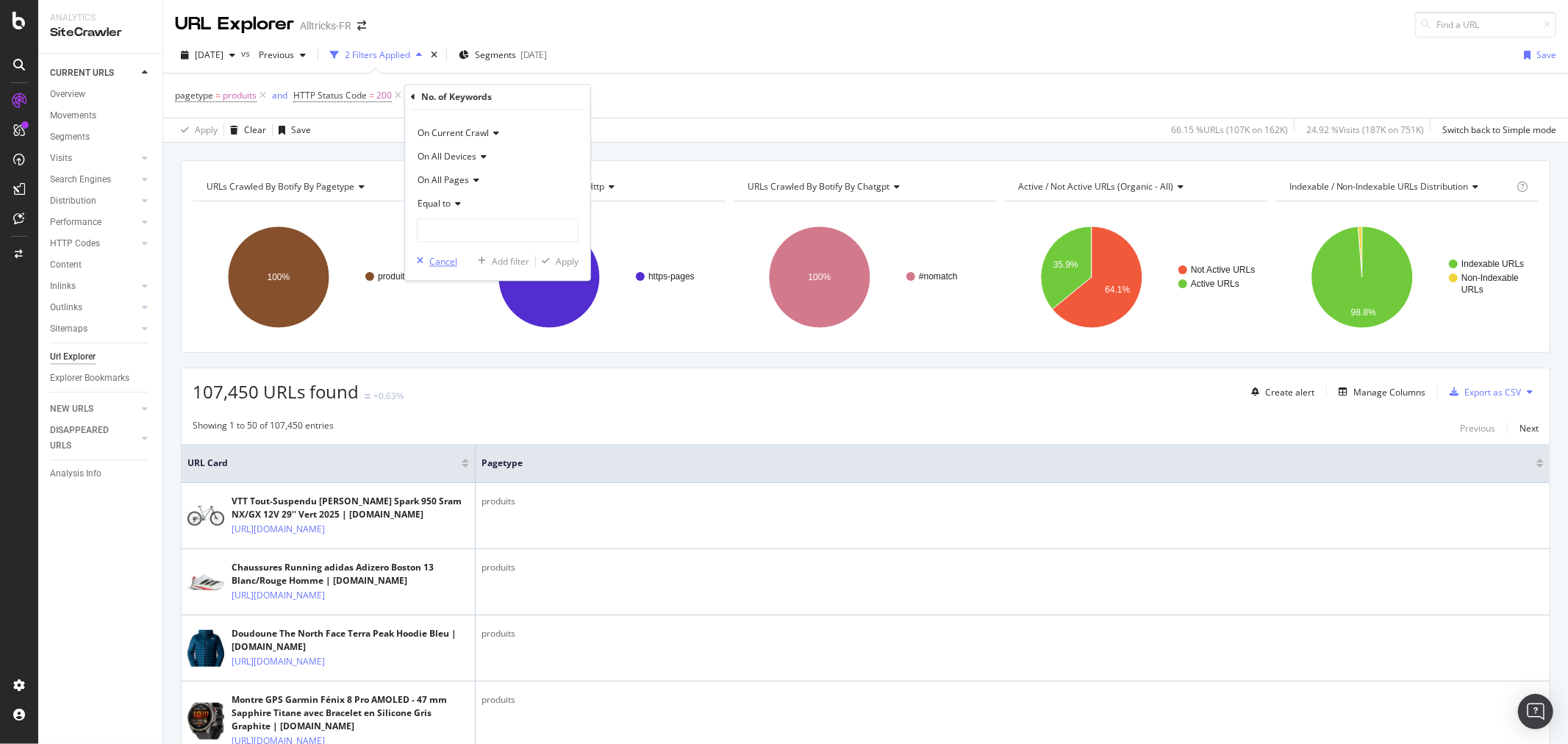
click at [444, 264] on div "Cancel" at bounding box center [443, 261] width 28 height 12
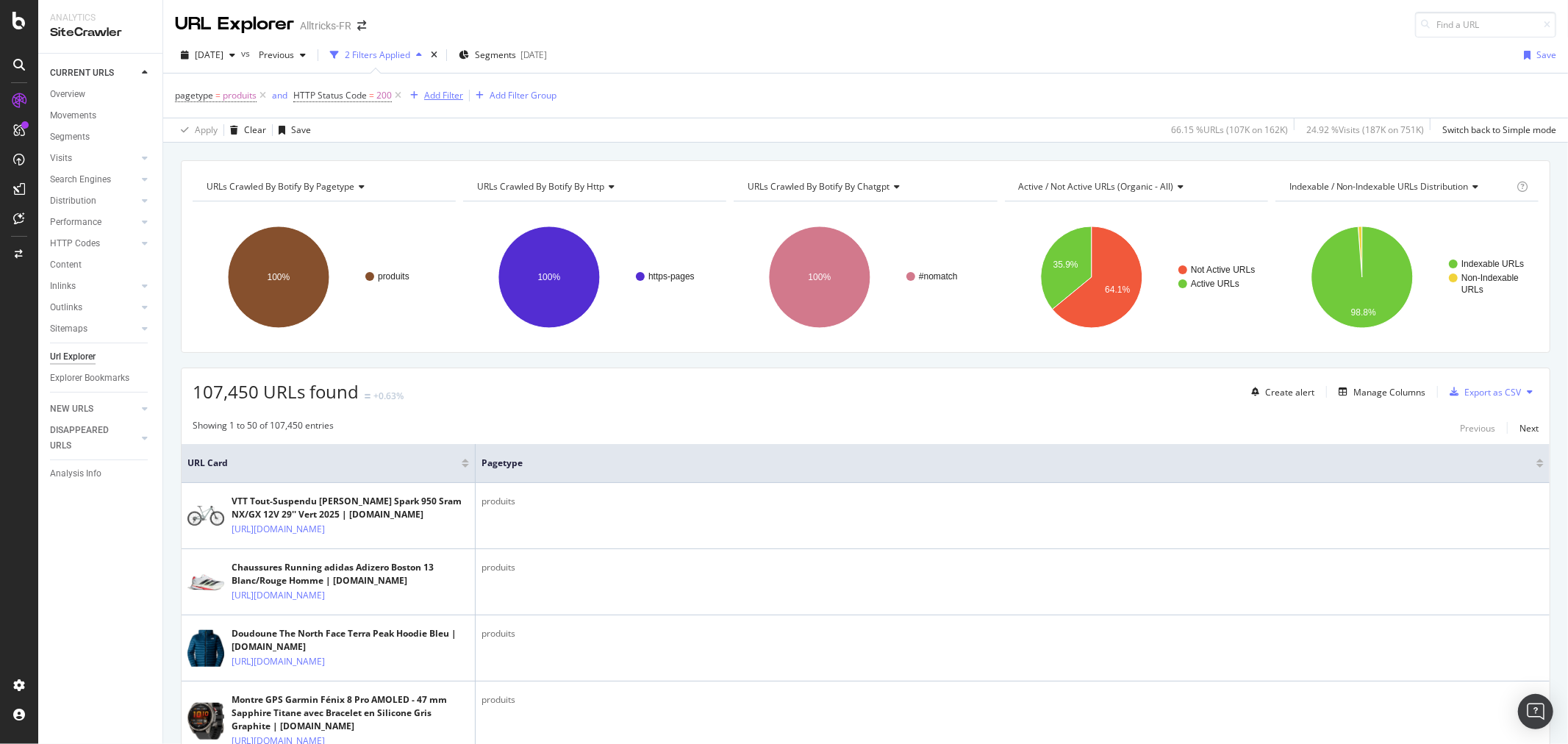
click at [437, 93] on div "Add Filter" at bounding box center [444, 95] width 39 height 12
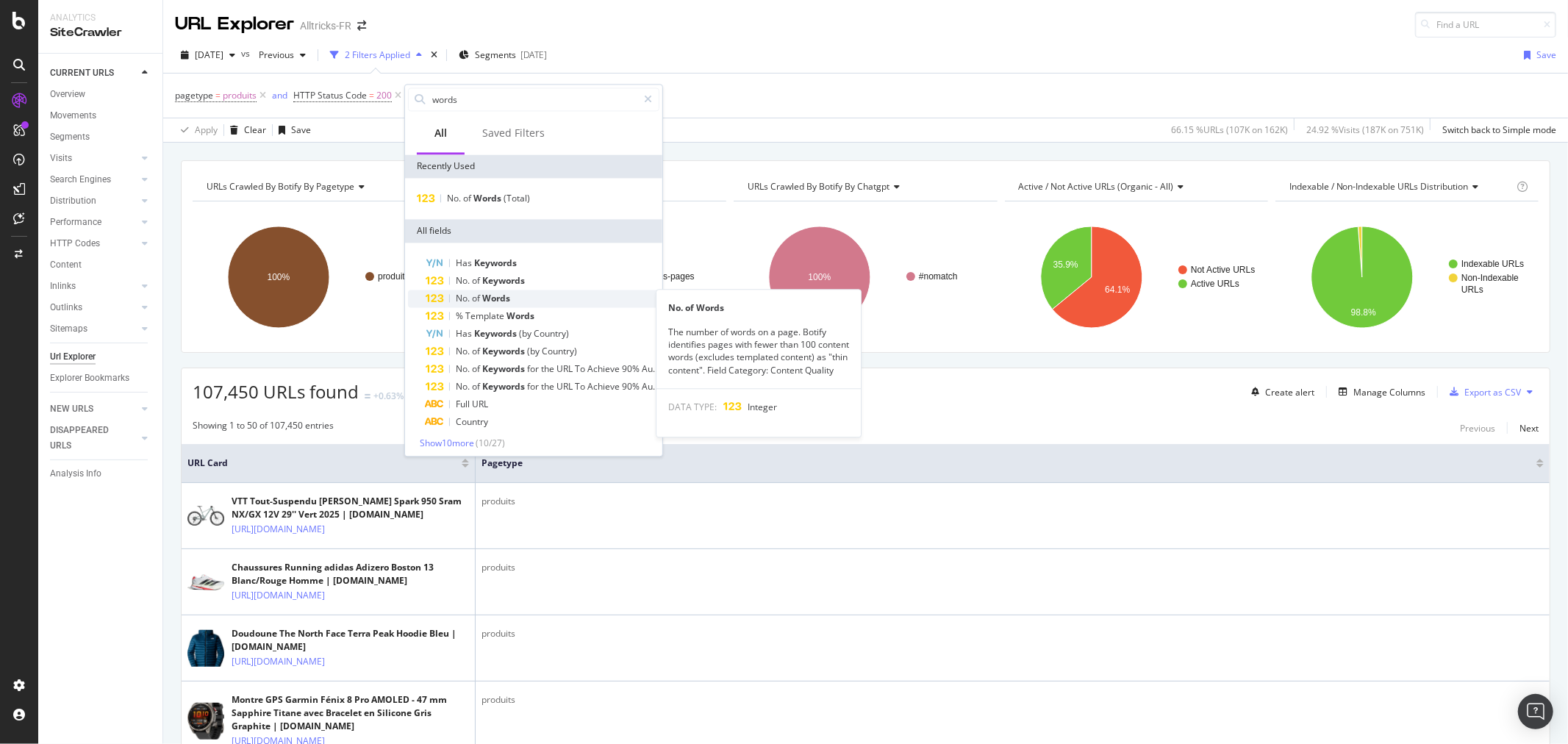
click at [522, 295] on div "No. of Words" at bounding box center [543, 299] width 234 height 18
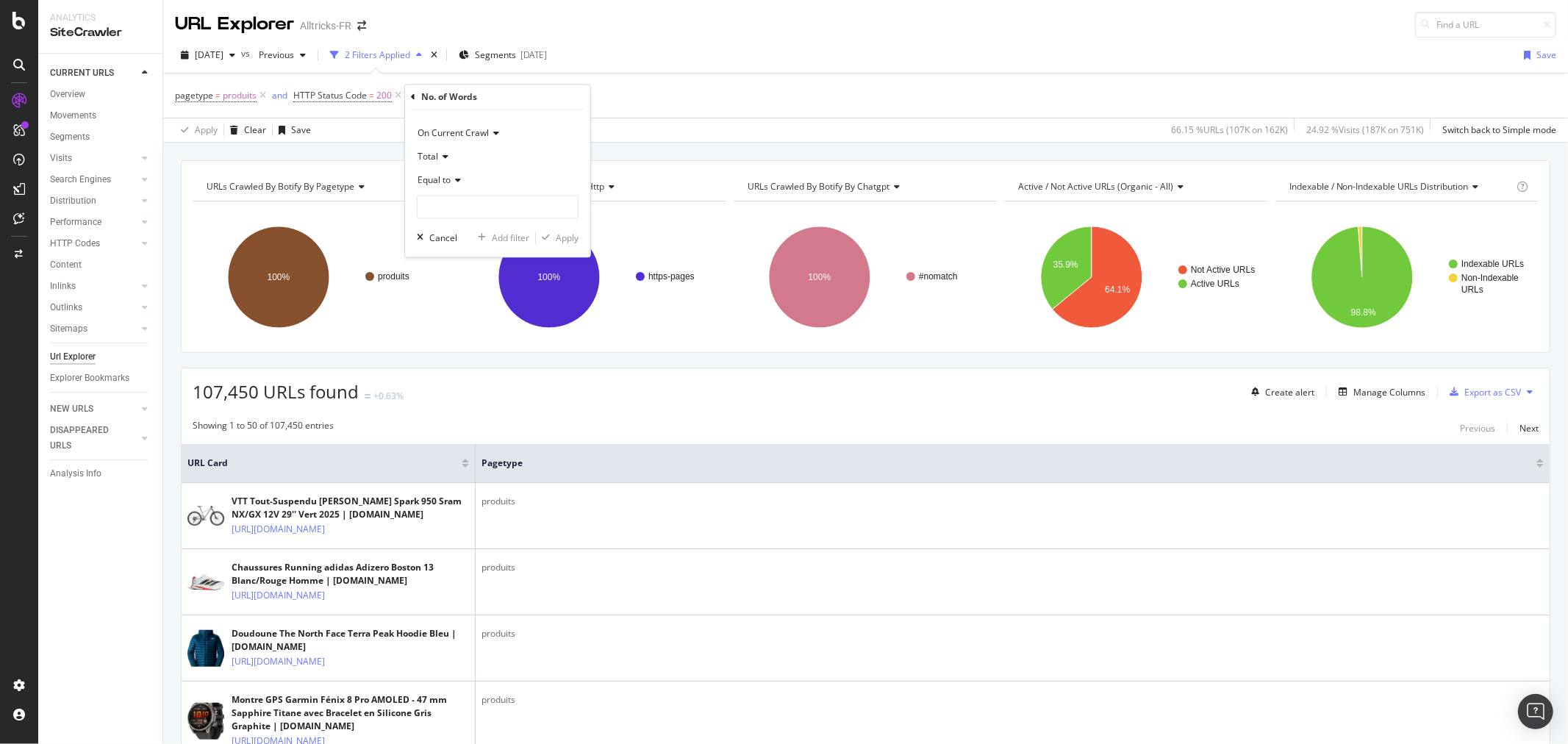
click at [452, 184] on icon at bounding box center [456, 180] width 10 height 9
click at [463, 246] on span "Less than" at bounding box center [444, 249] width 39 height 12
click at [483, 211] on input "number" at bounding box center [498, 208] width 162 height 23
type input "150"
click at [560, 233] on div "Apply" at bounding box center [567, 238] width 23 height 12
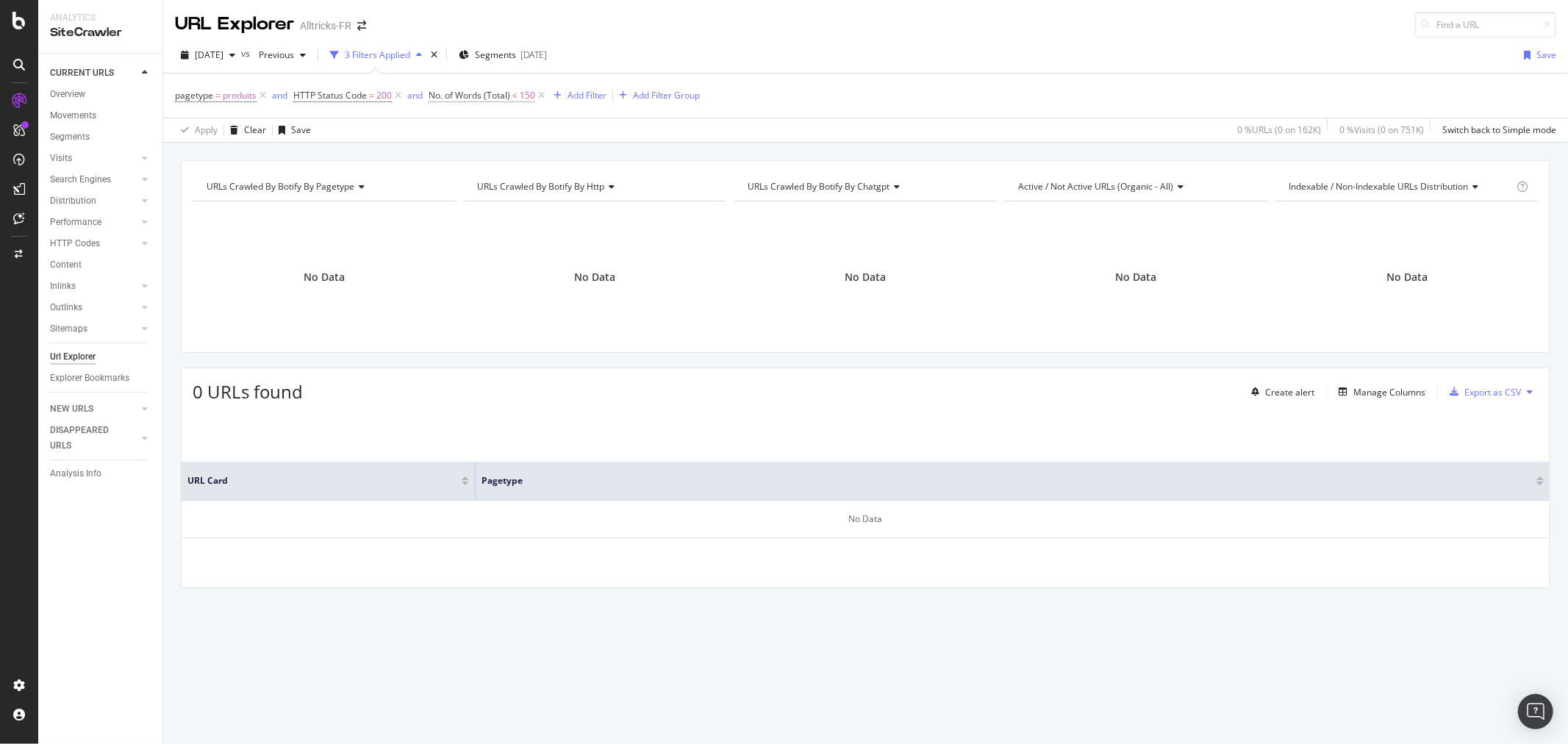
click at [494, 102] on span "No. of Words (Total) < 150" at bounding box center [481, 95] width 107 height 13
click at [463, 239] on div "Cancel" at bounding box center [467, 236] width 28 height 12
click at [540, 93] on icon at bounding box center [541, 95] width 12 height 15
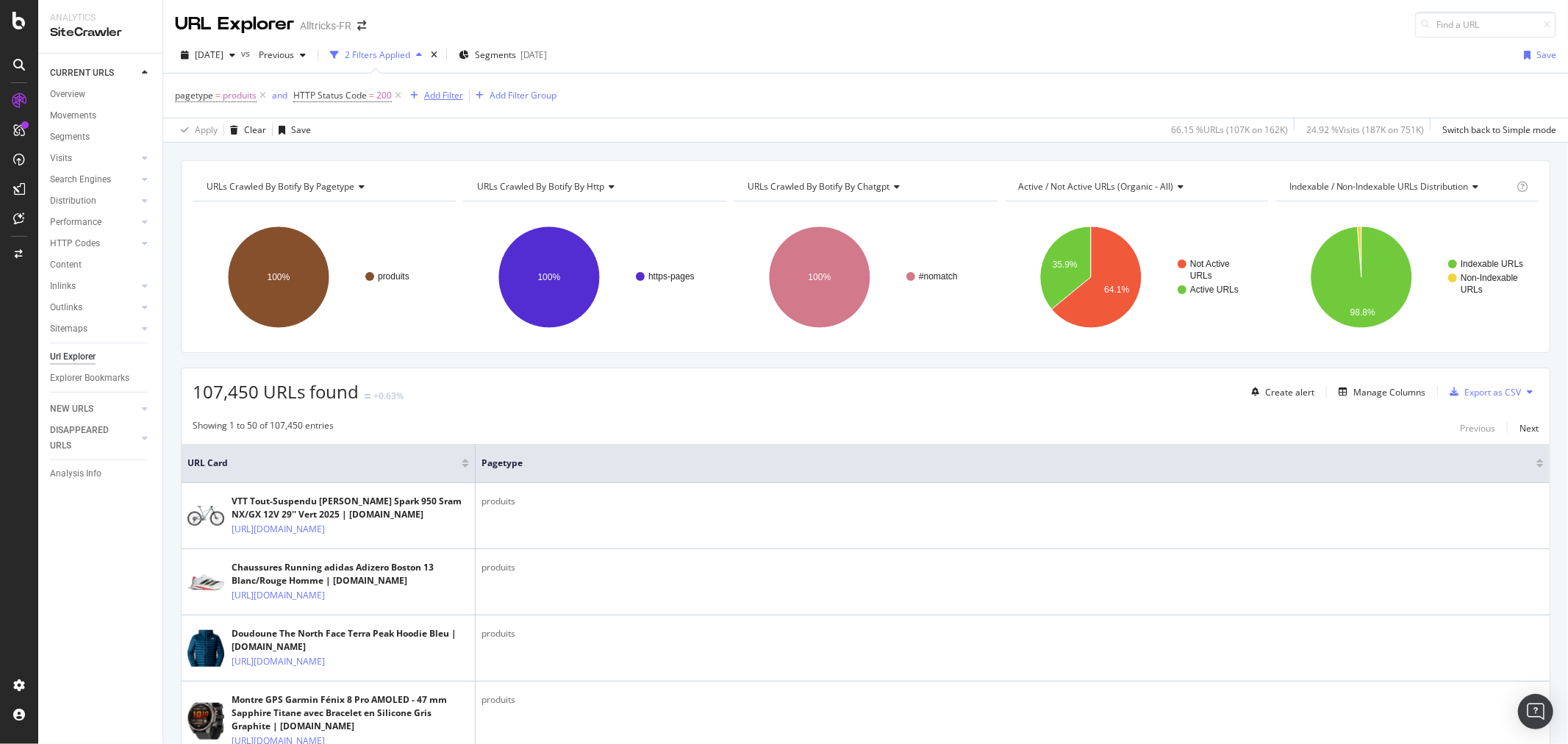
click at [450, 96] on div "Add Filter" at bounding box center [444, 95] width 39 height 12
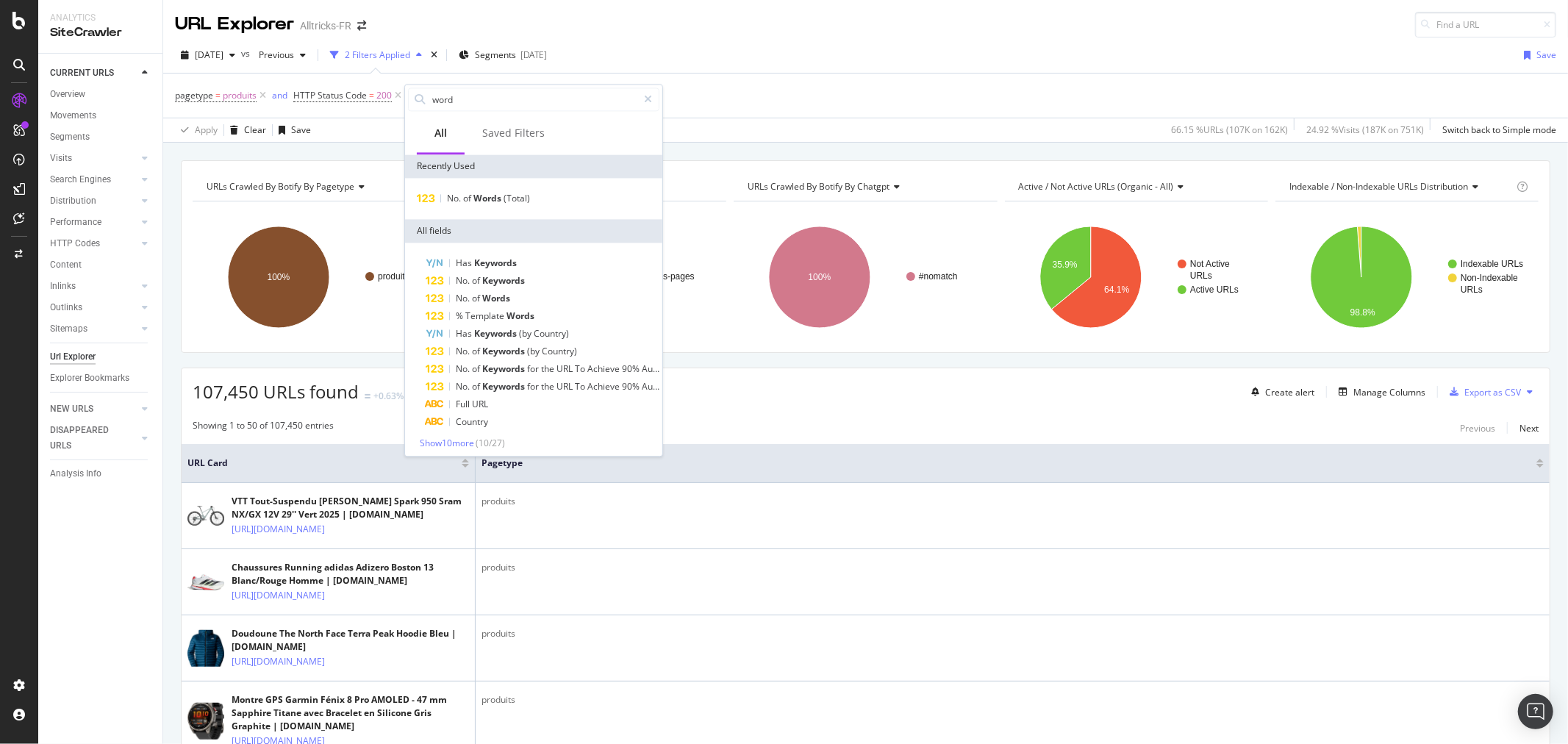
type input "words"
click at [454, 438] on span "Show 10 more" at bounding box center [447, 439] width 54 height 12
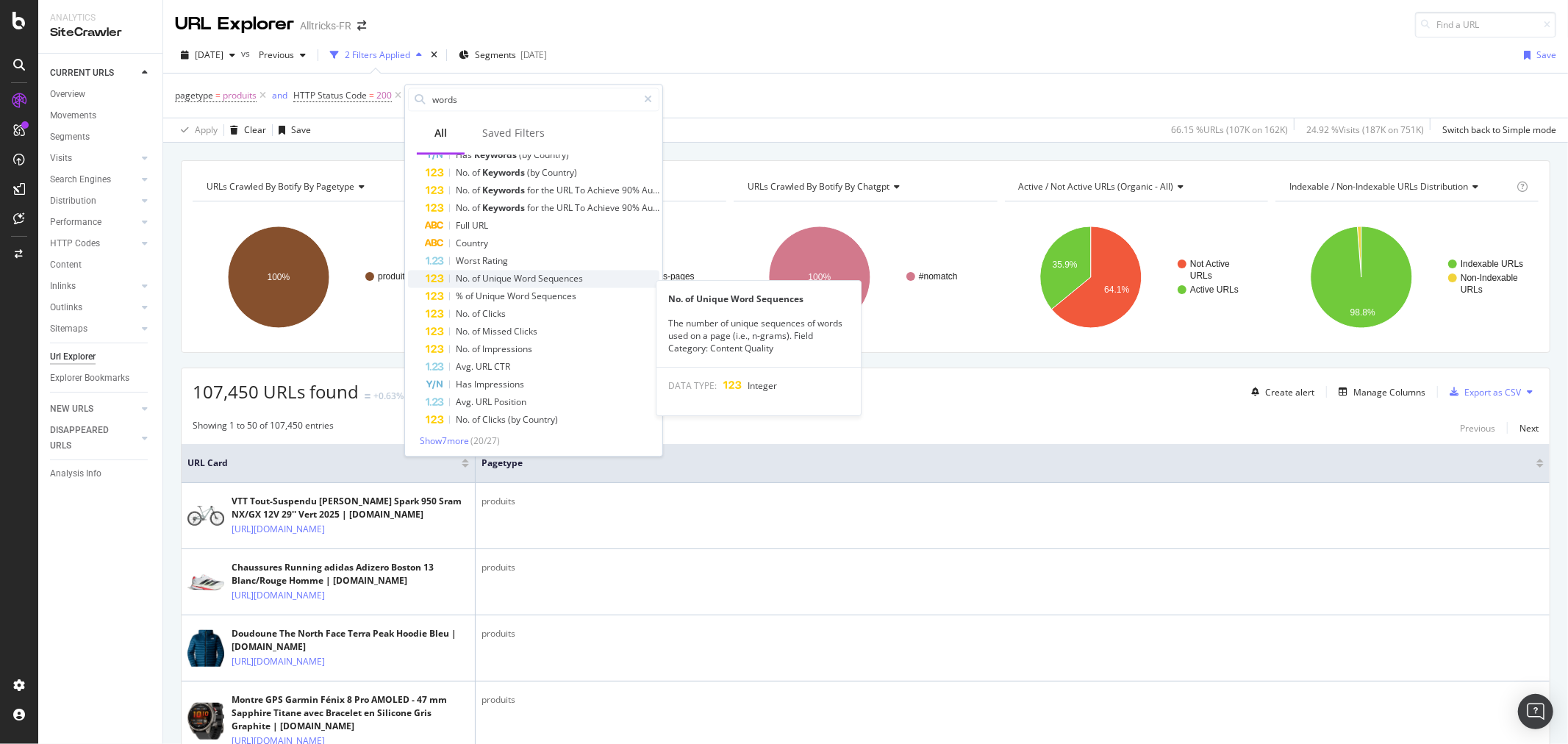
scroll to position [180, 0]
click at [458, 436] on span "Show 7 more" at bounding box center [444, 439] width 49 height 12
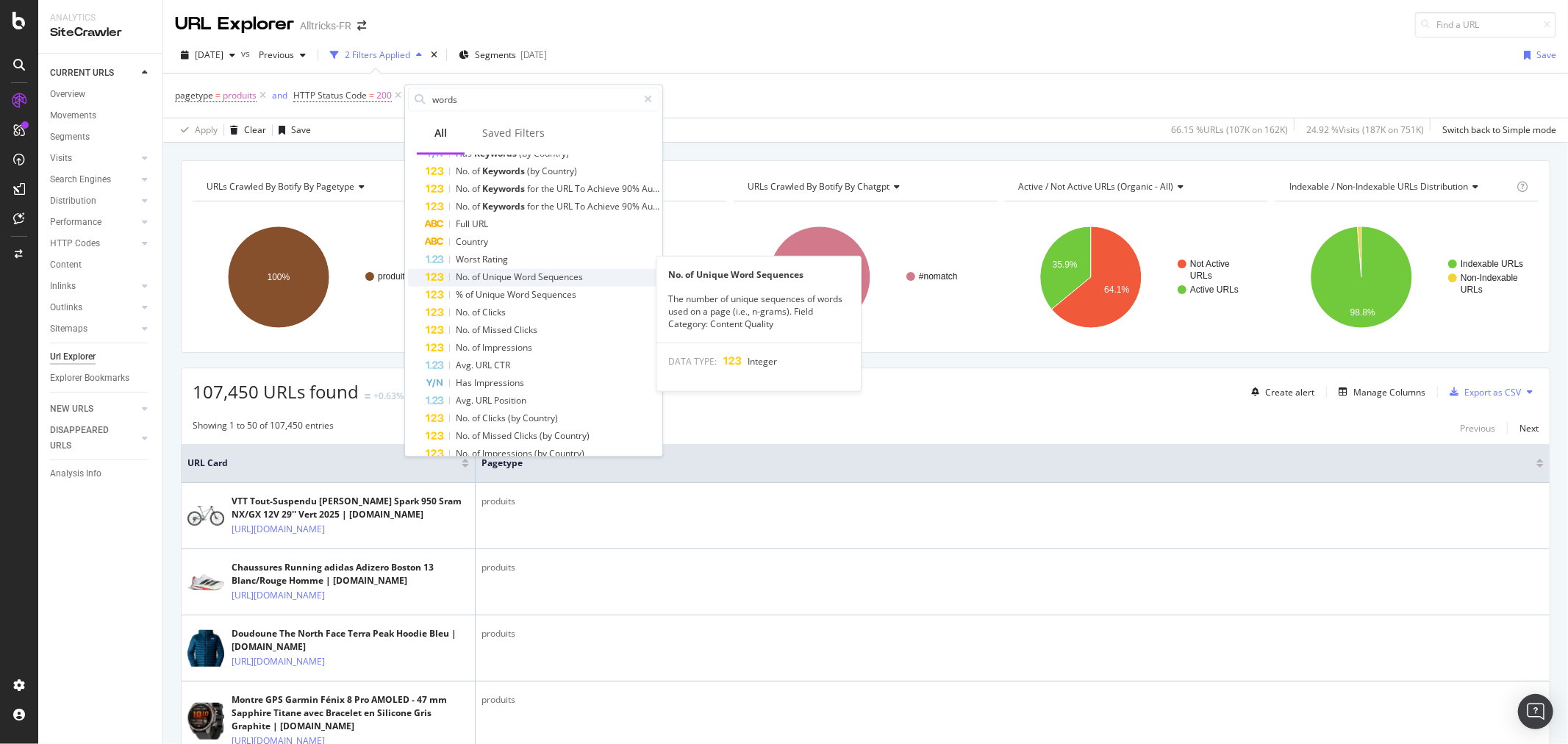
scroll to position [285, 0]
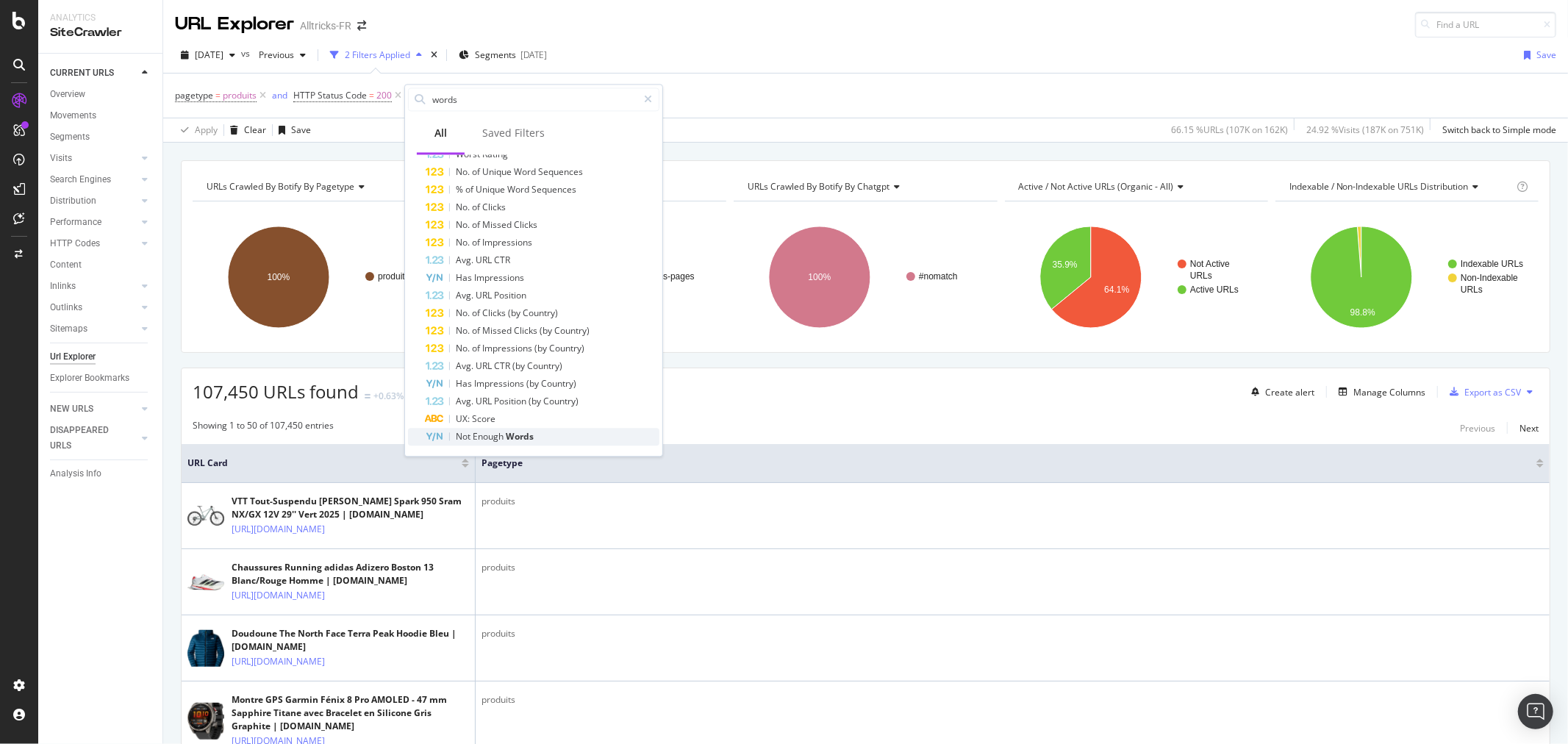
click at [532, 436] on span "Words" at bounding box center [520, 436] width 28 height 12
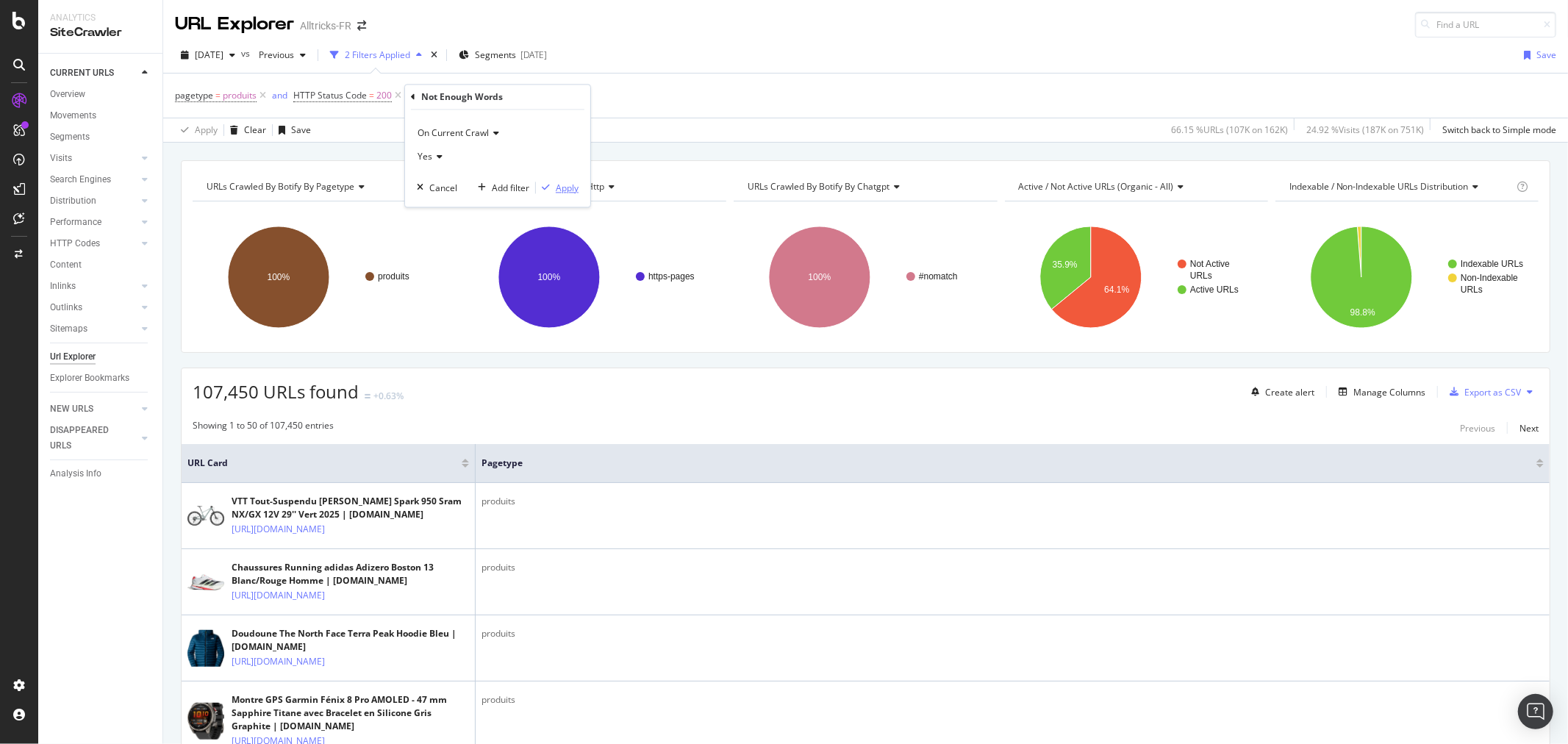
click at [556, 187] on div "Apply" at bounding box center [567, 188] width 23 height 12
